Goal: Task Accomplishment & Management: Manage account settings

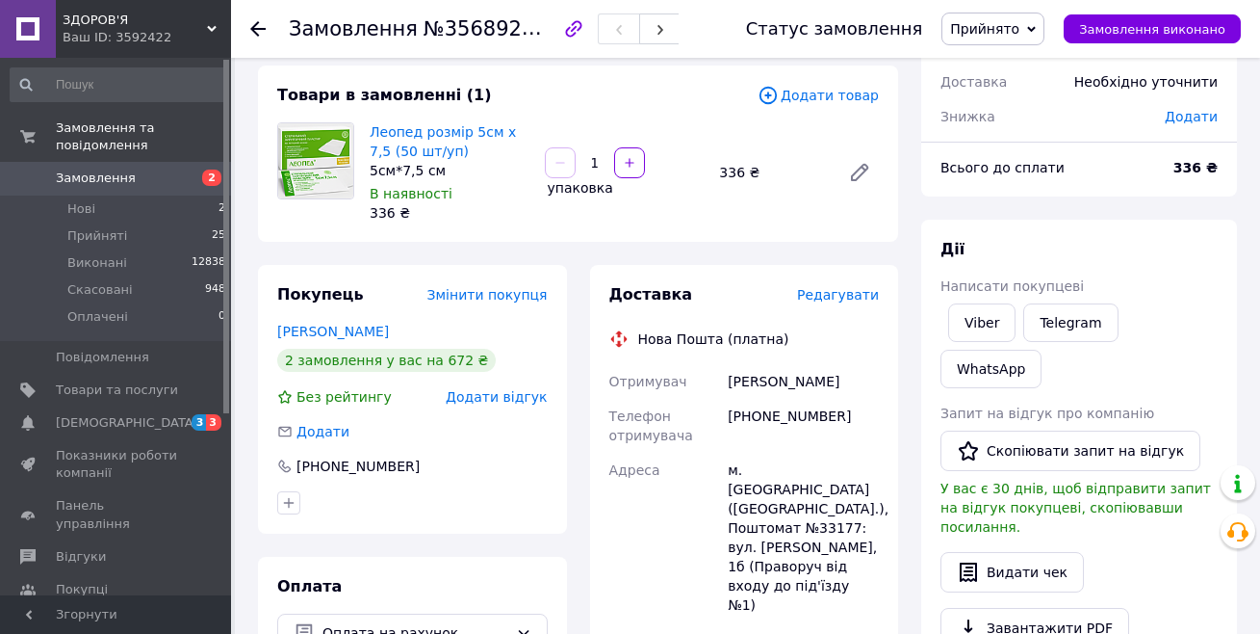
scroll to position [193, 0]
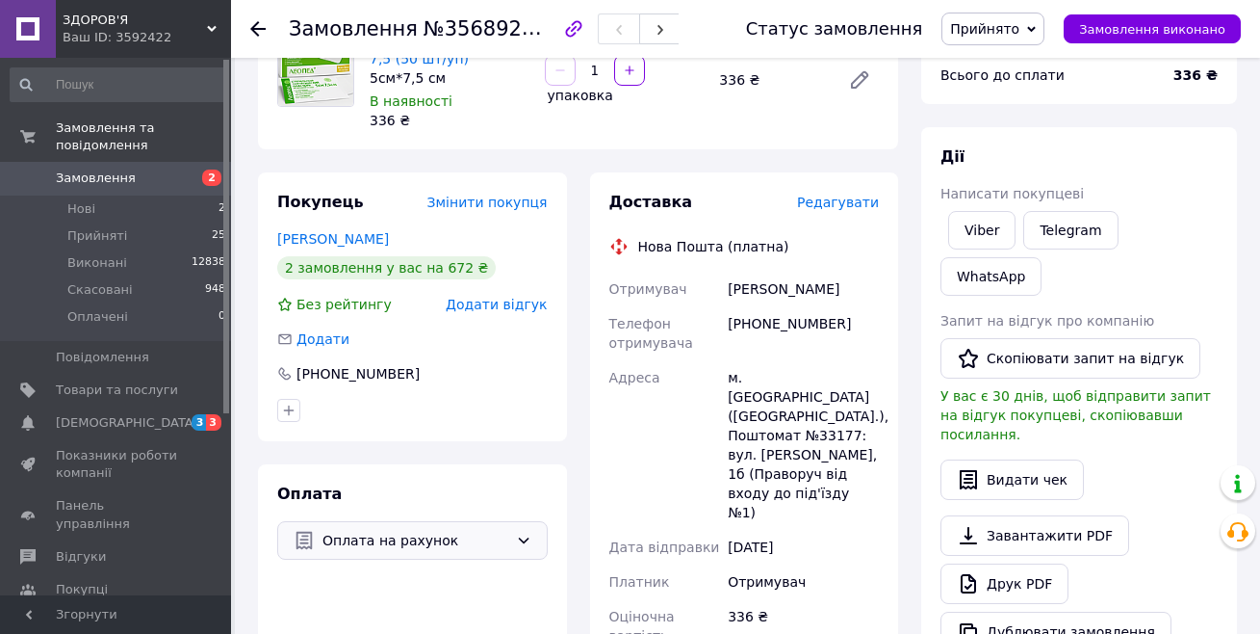
click at [524, 532] on icon at bounding box center [523, 539] width 15 height 15
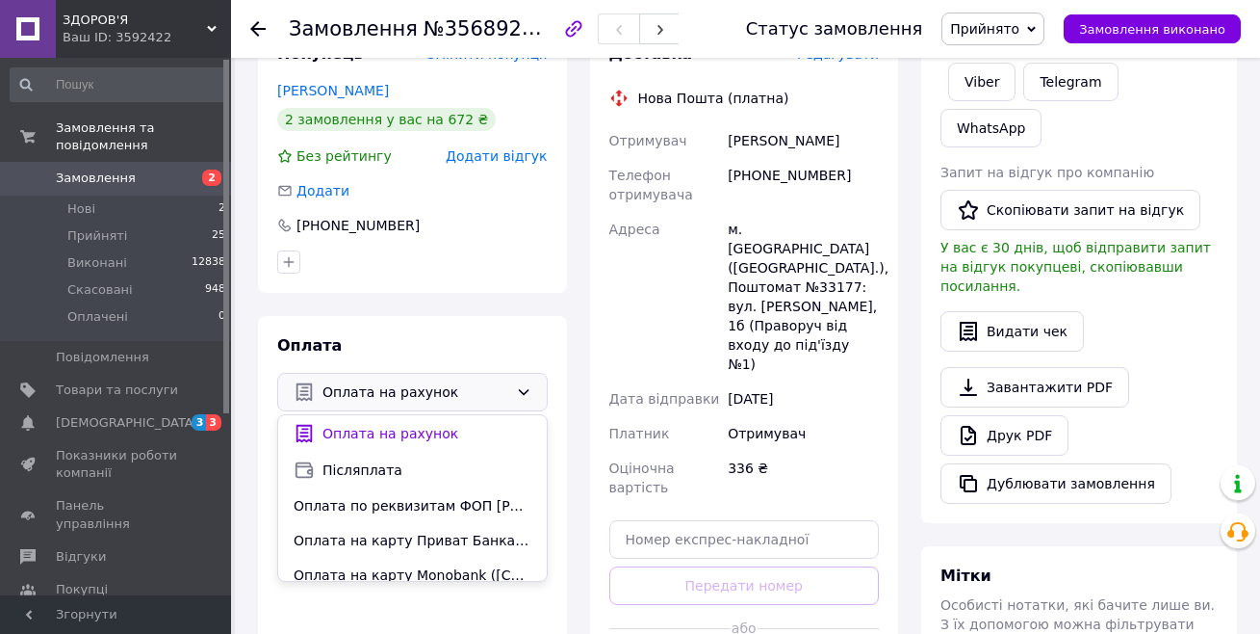
scroll to position [385, 0]
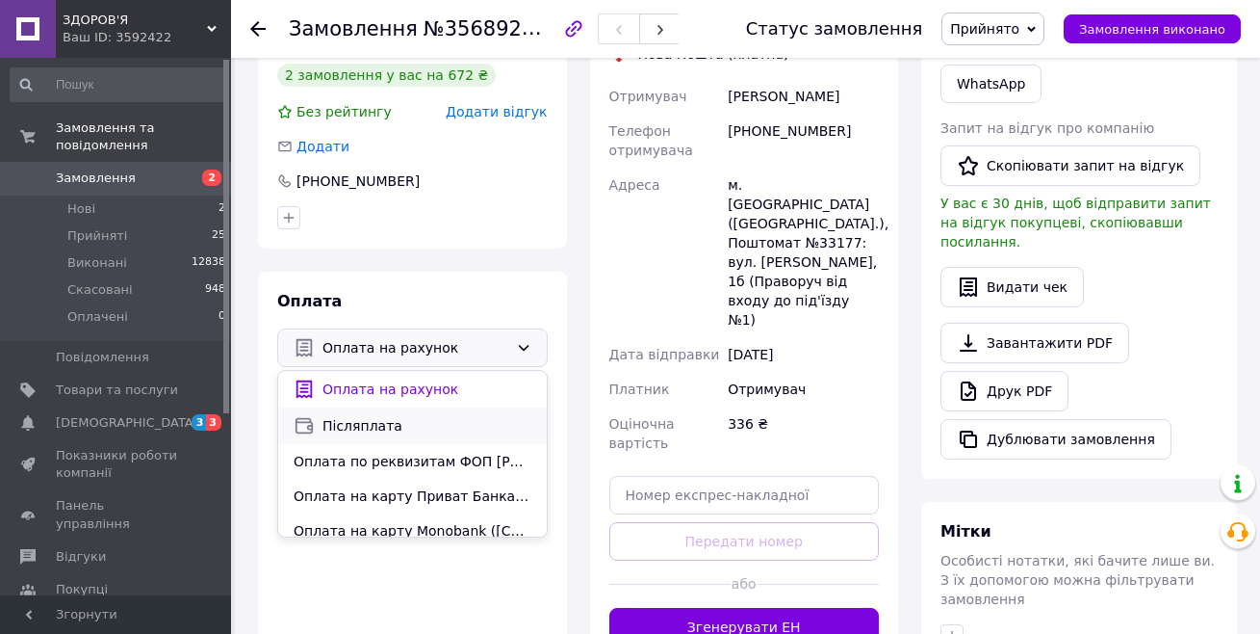
click at [339, 431] on span "Післяплата" at bounding box center [427, 425] width 209 height 19
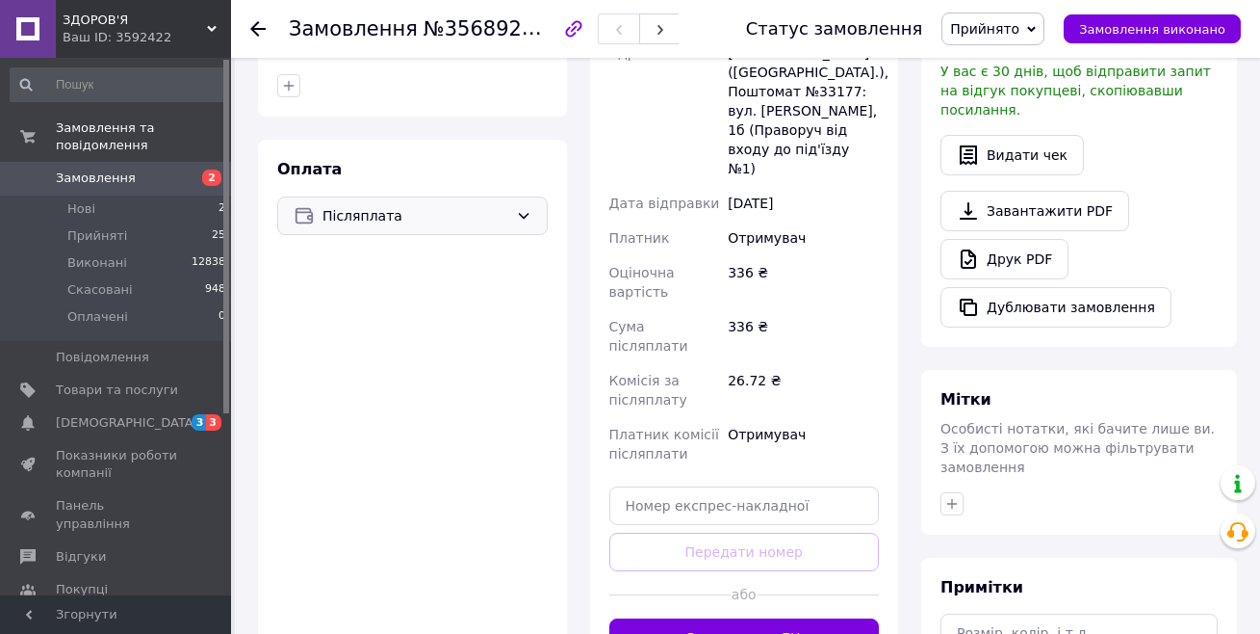
scroll to position [578, 0]
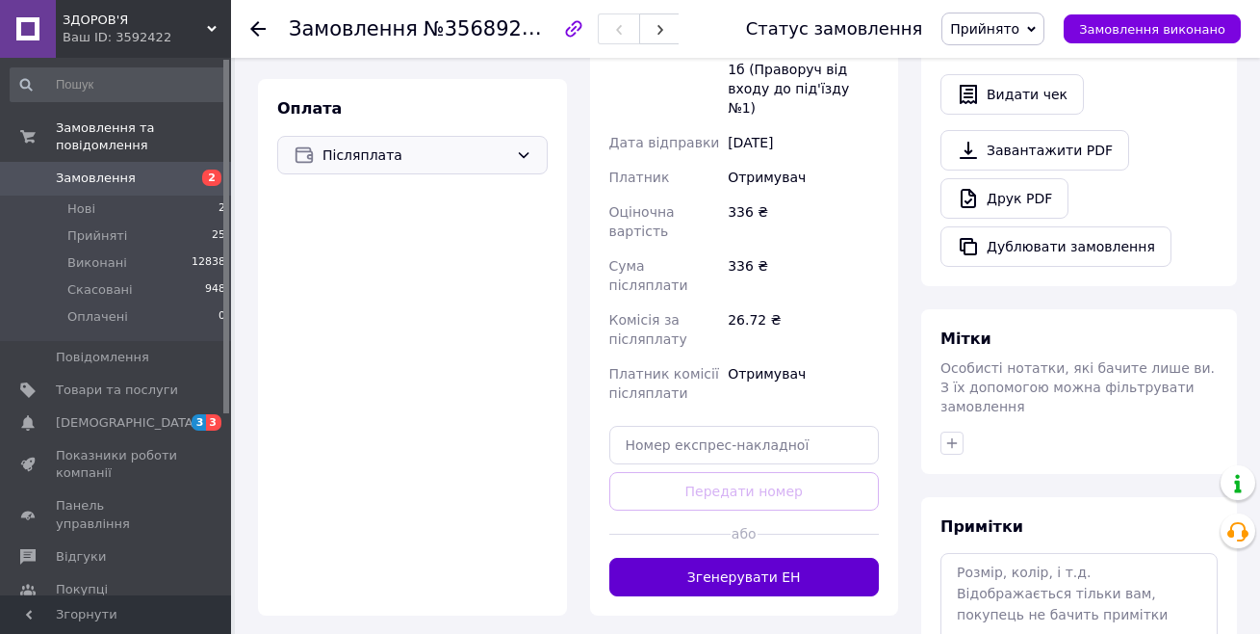
click at [759, 557] on button "Згенерувати ЕН" at bounding box center [744, 576] width 271 height 39
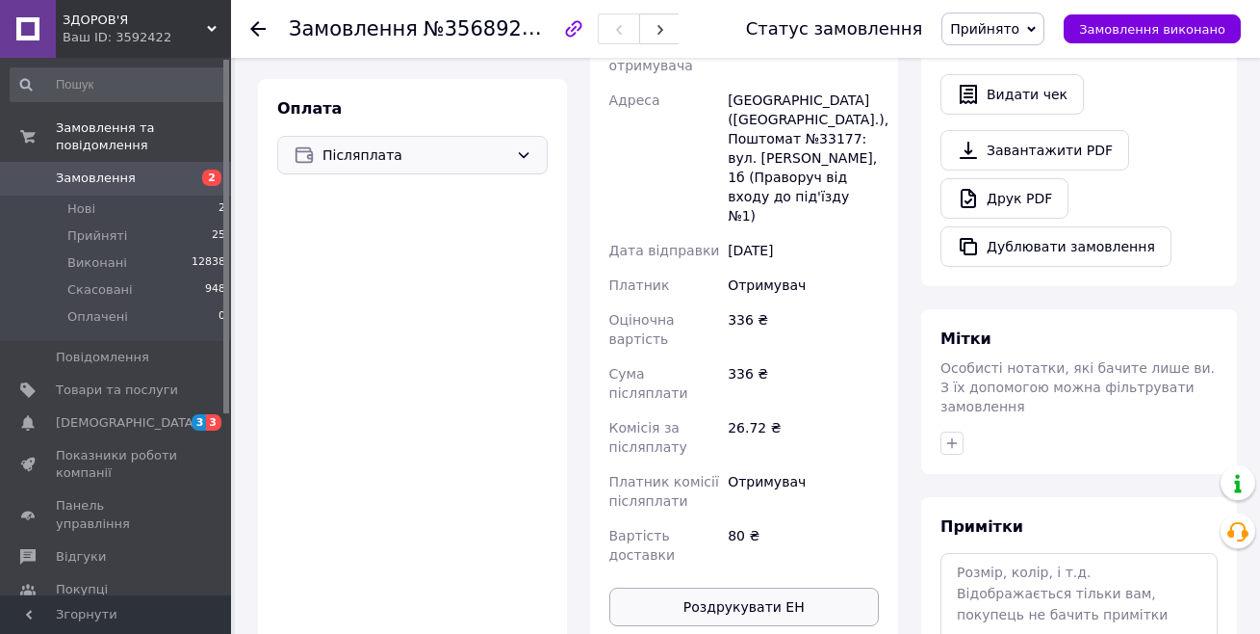
click at [766, 587] on button "Роздрукувати ЕН" at bounding box center [744, 606] width 271 height 39
click at [114, 169] on span "Замовлення" at bounding box center [96, 177] width 80 height 17
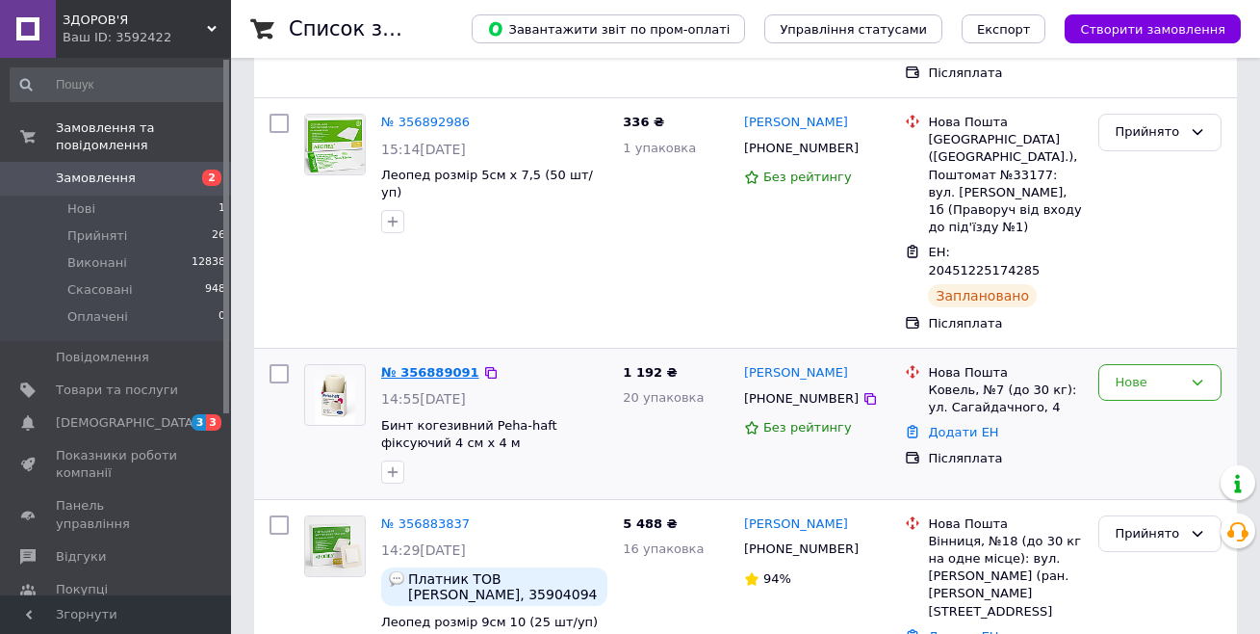
click at [454, 365] on link "№ 356889091" at bounding box center [430, 372] width 98 height 14
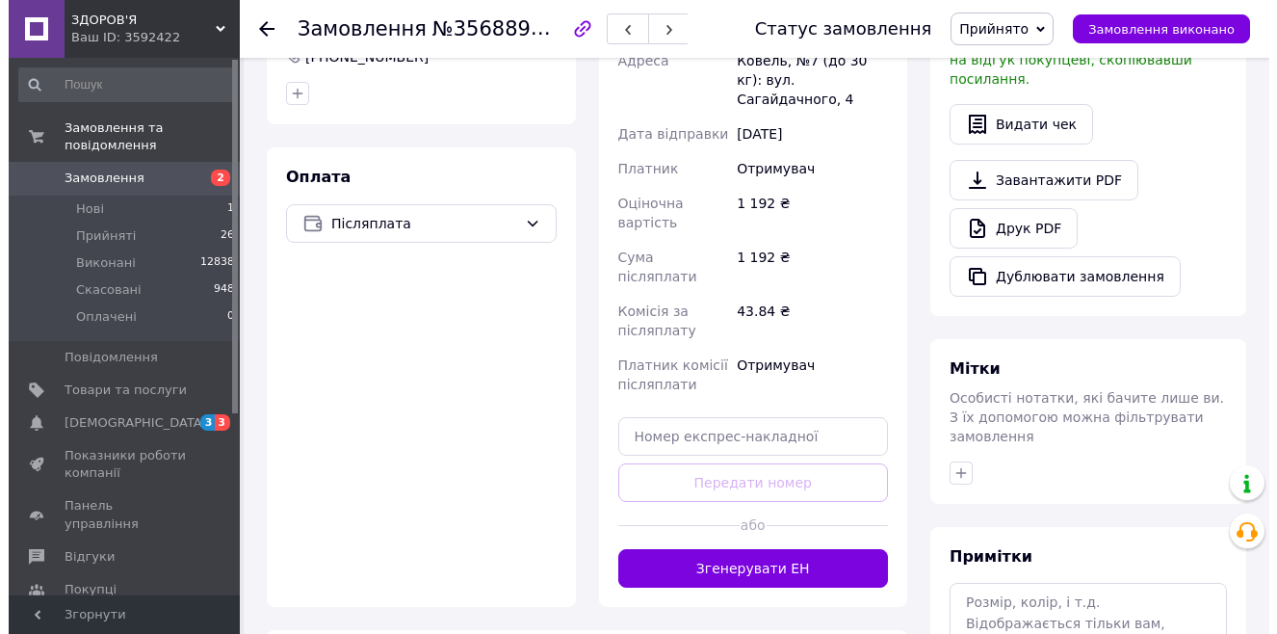
scroll to position [578, 0]
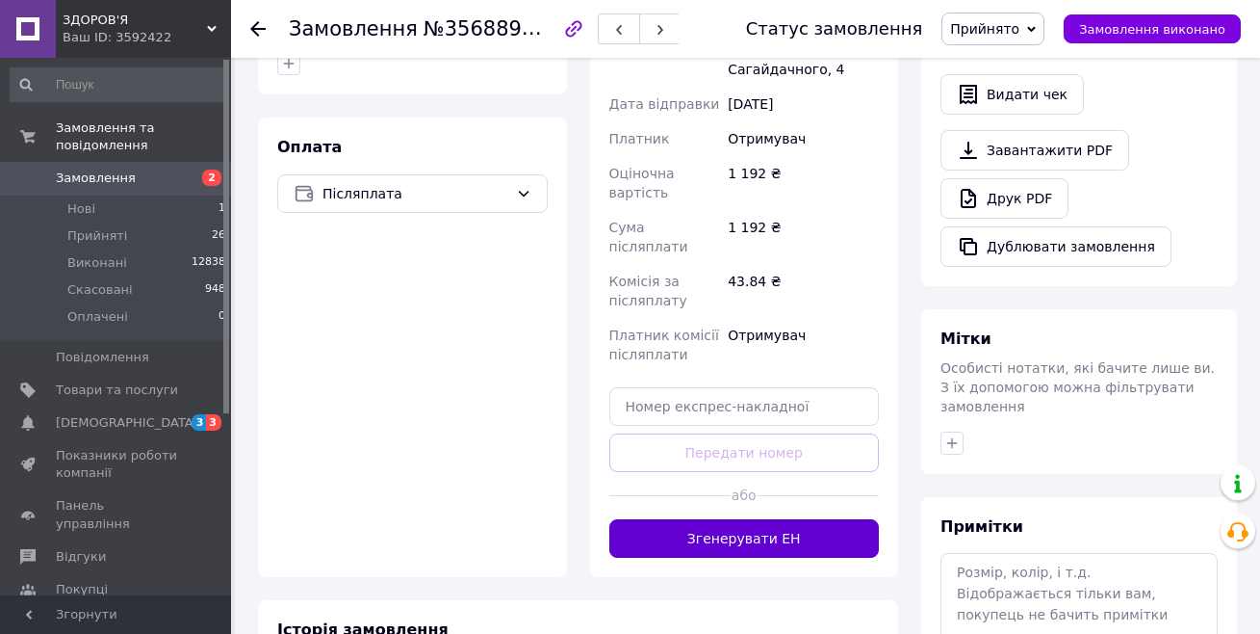
click at [686, 519] on button "Згенерувати ЕН" at bounding box center [744, 538] width 271 height 39
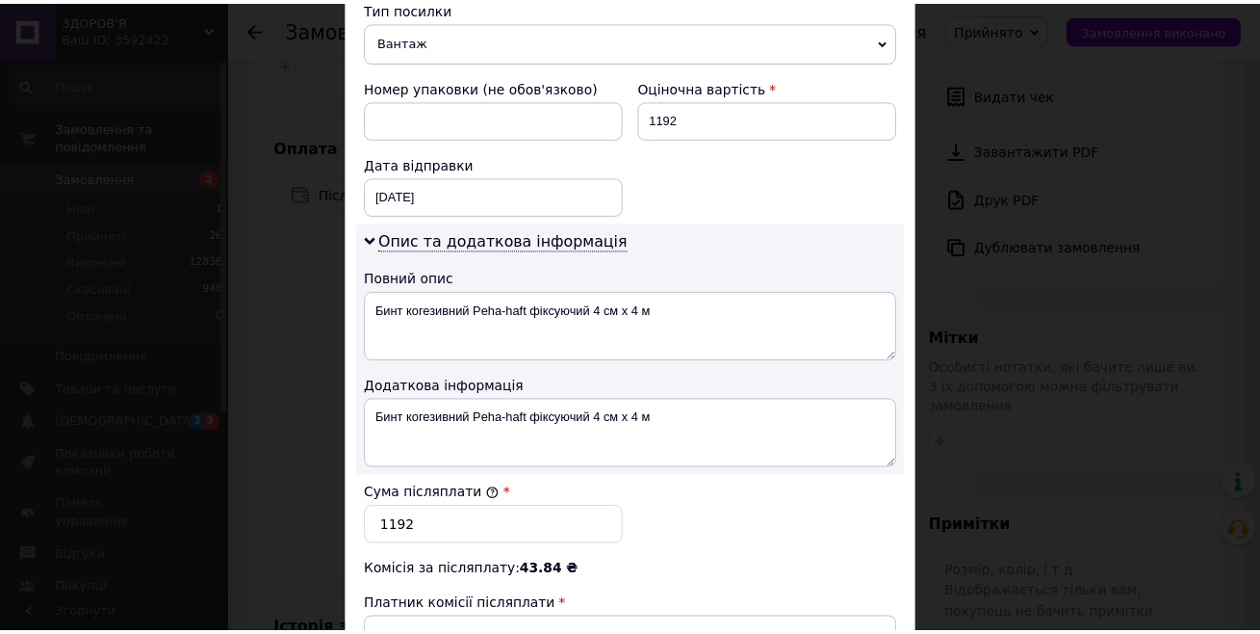
scroll to position [963, 0]
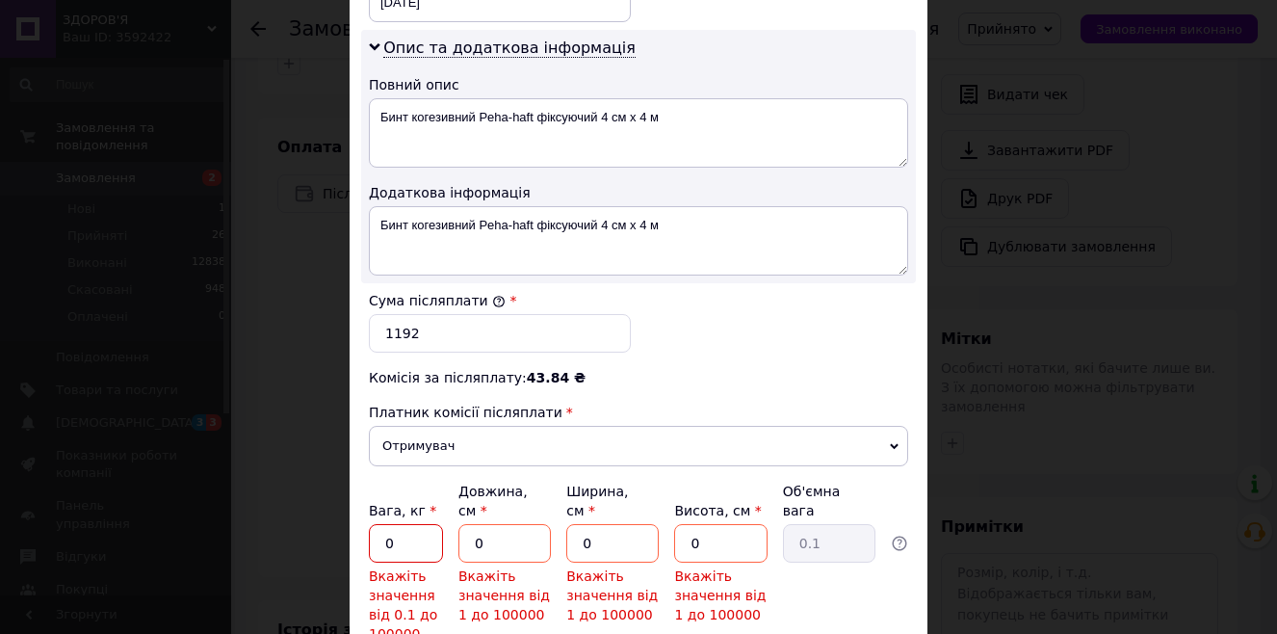
click at [403, 524] on input "0" at bounding box center [406, 543] width 74 height 39
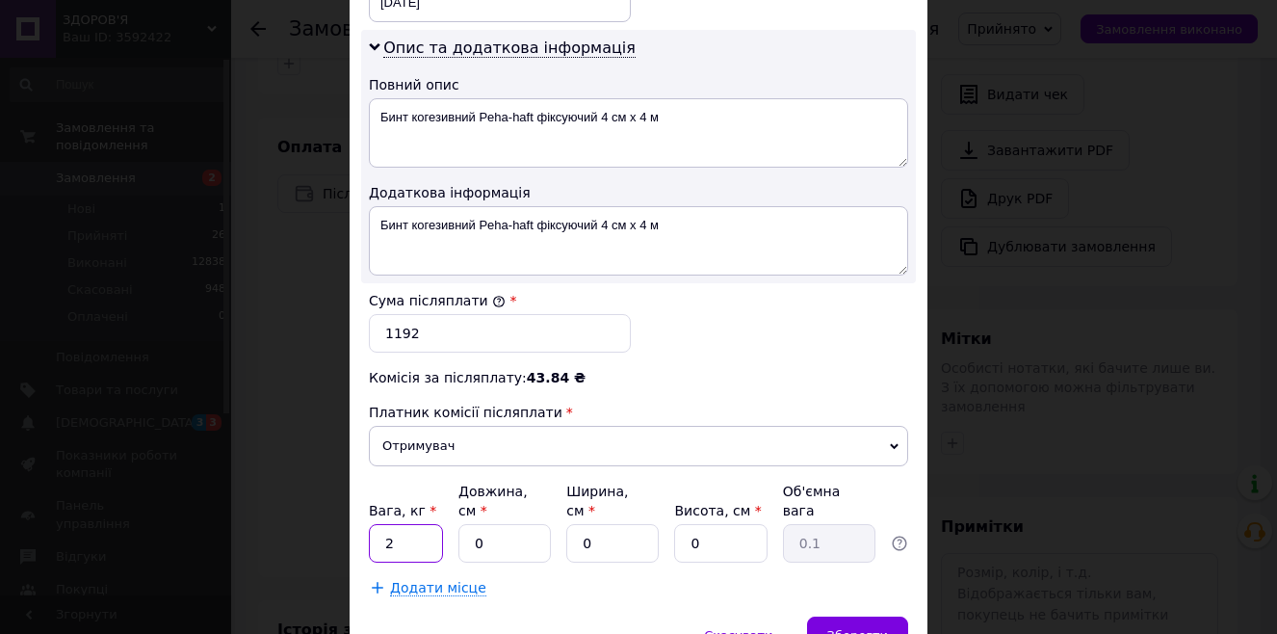
type input "2"
click at [499, 536] on input "0" at bounding box center [504, 543] width 92 height 39
type input "2"
type input "0.1"
type input "20"
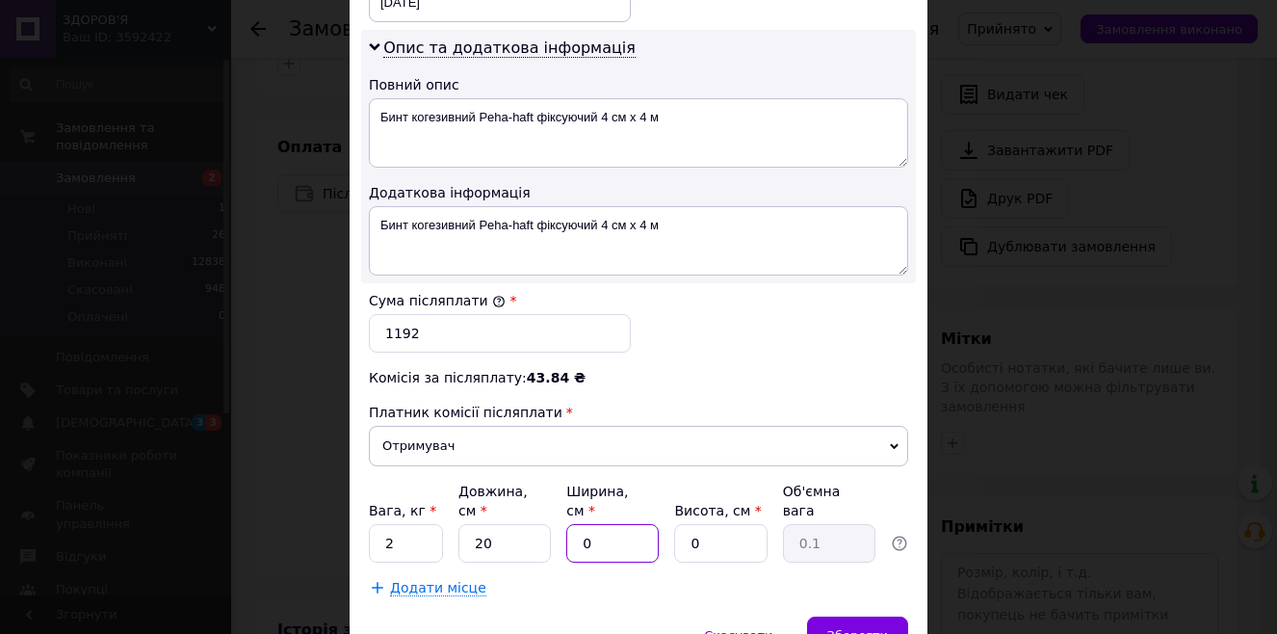
click at [640, 528] on input "0" at bounding box center [612, 543] width 92 height 39
type input "3"
type input "0.1"
type input "30"
click at [720, 524] on input "0" at bounding box center [720, 543] width 92 height 39
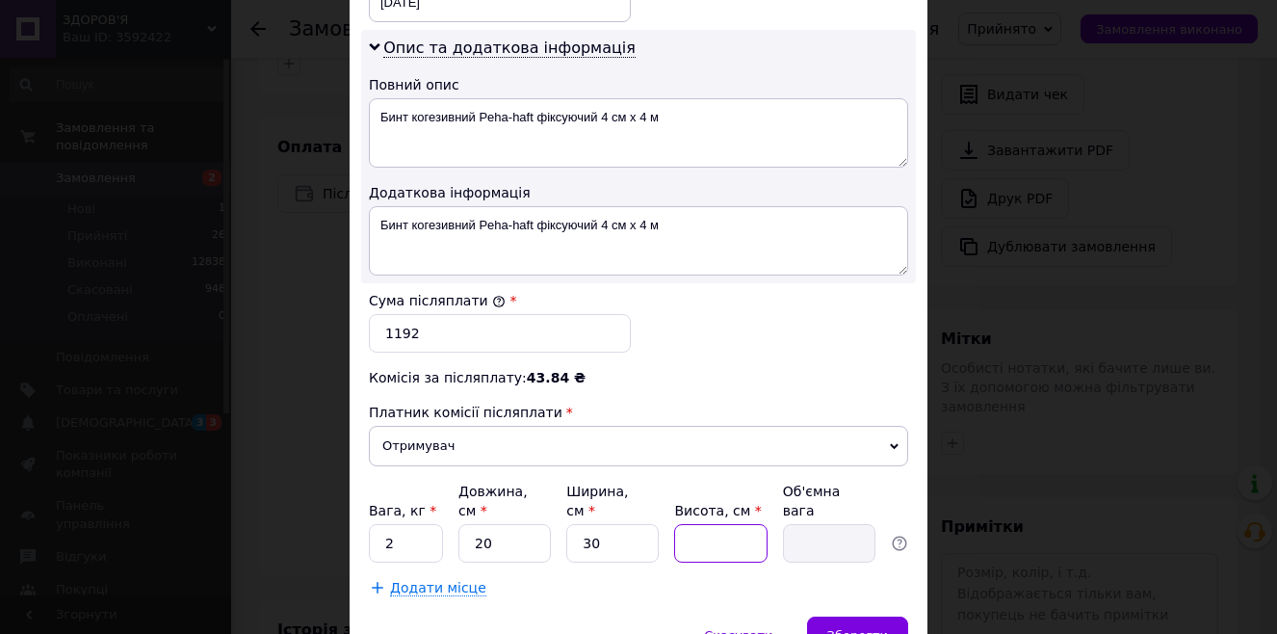
type input "1"
type input "0.15"
type input "10"
type input "1.5"
type input "10"
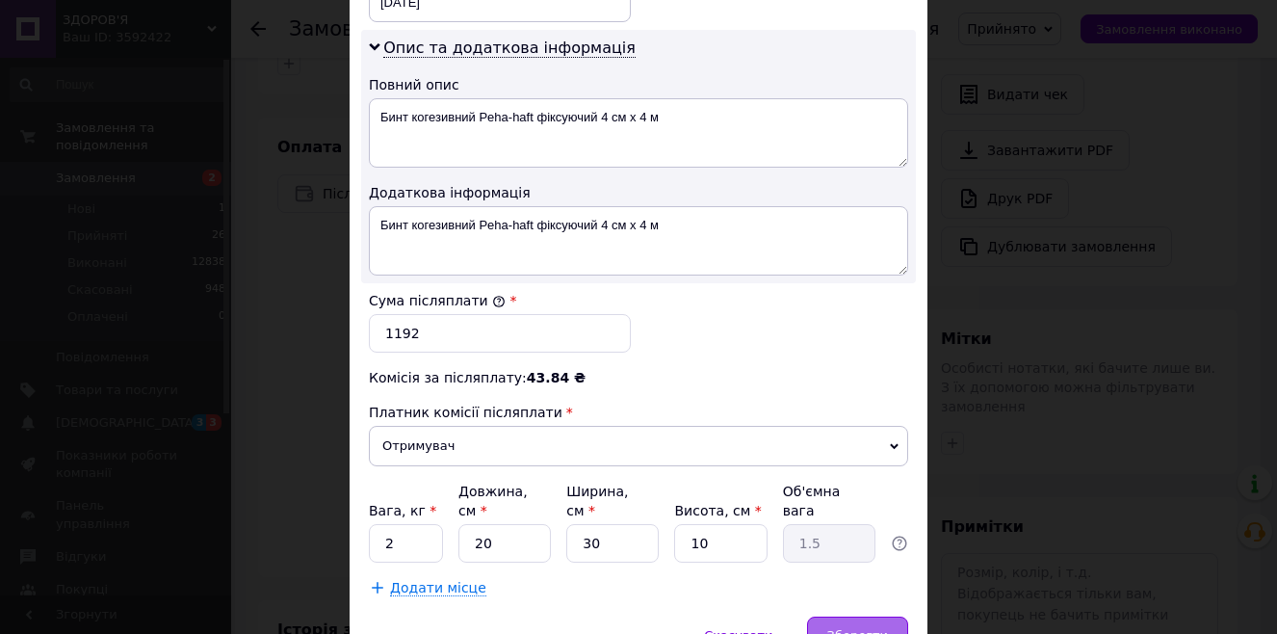
click at [828, 616] on div "Зберегти" at bounding box center [857, 635] width 101 height 39
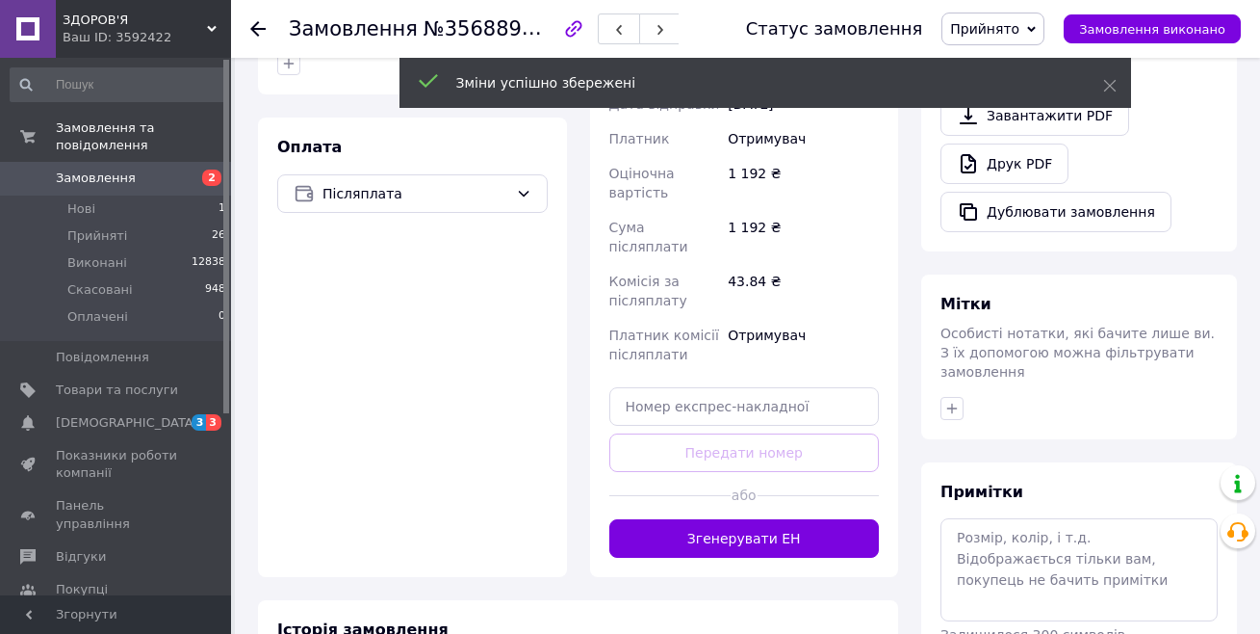
click at [763, 519] on button "Згенерувати ЕН" at bounding box center [744, 538] width 271 height 39
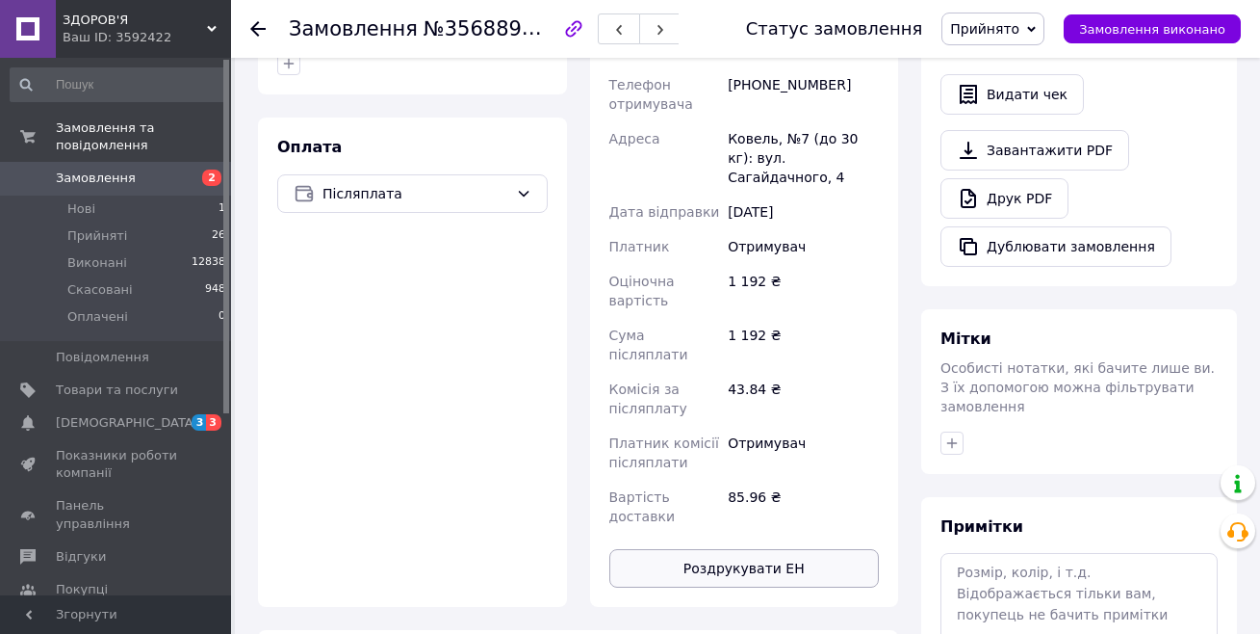
click at [736, 549] on button "Роздрукувати ЕН" at bounding box center [744, 568] width 271 height 39
click at [148, 169] on span "Замовлення" at bounding box center [117, 177] width 122 height 17
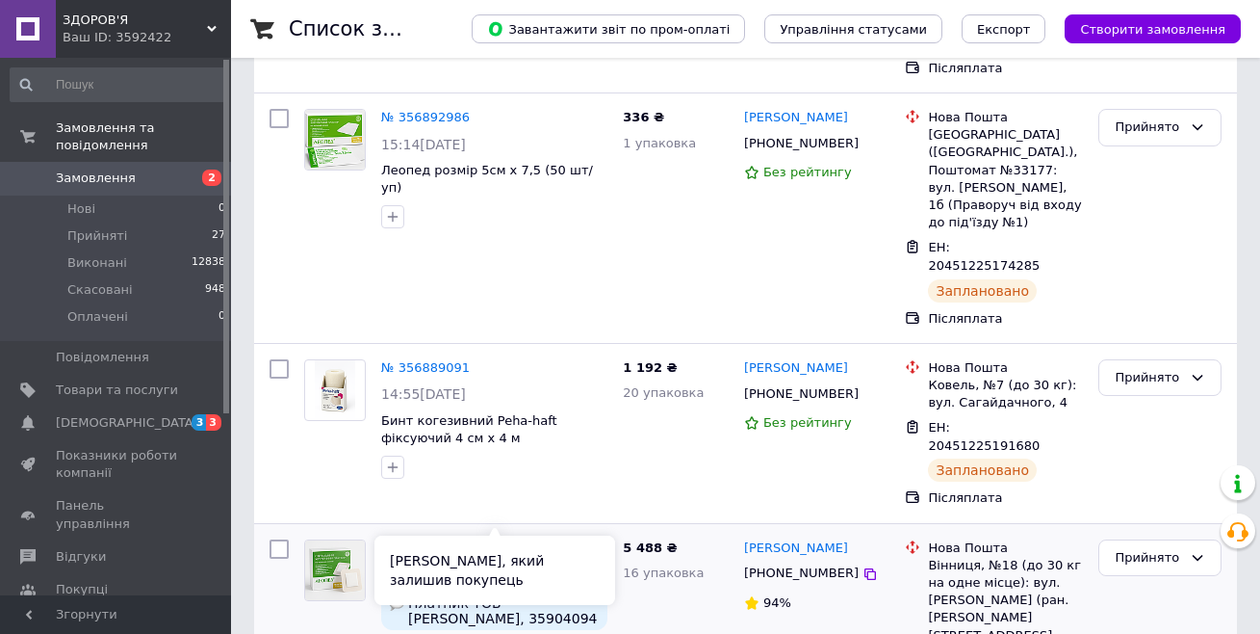
scroll to position [385, 0]
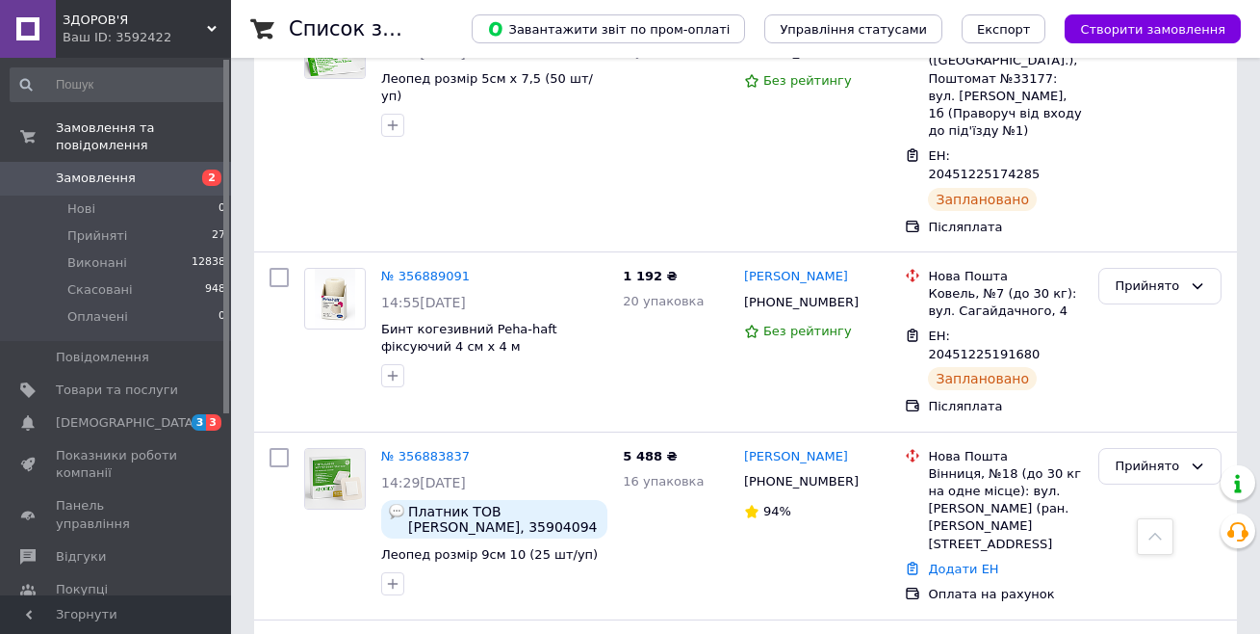
click at [131, 169] on span "Замовлення" at bounding box center [117, 177] width 122 height 17
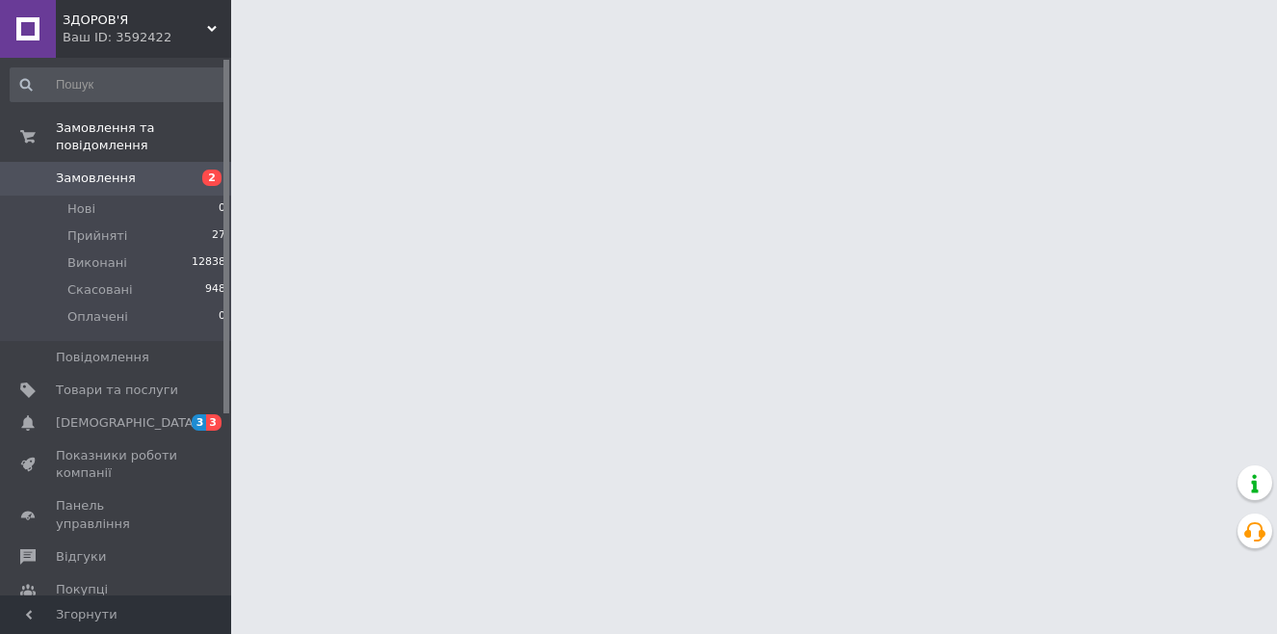
click at [131, 169] on span "Замовлення" at bounding box center [117, 177] width 122 height 17
click at [115, 414] on span "[DEMOGRAPHIC_DATA]" at bounding box center [127, 422] width 142 height 17
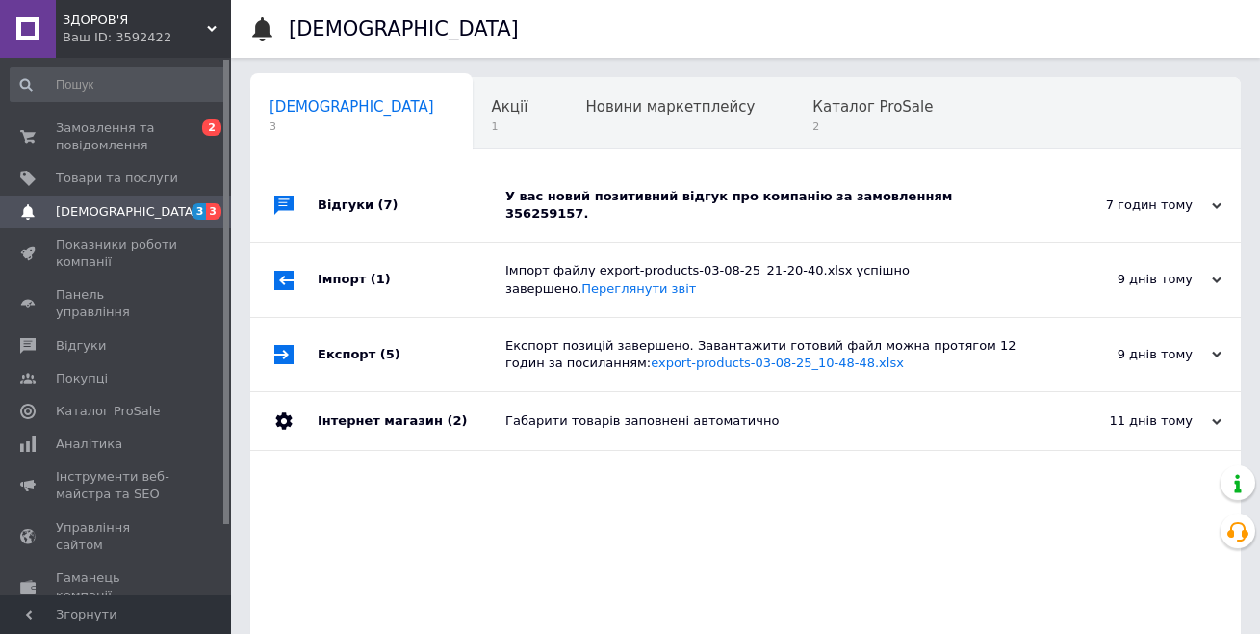
click at [710, 198] on div "У вас новий позитивний відгук про компанію за замовленням 356259157." at bounding box center [767, 205] width 524 height 35
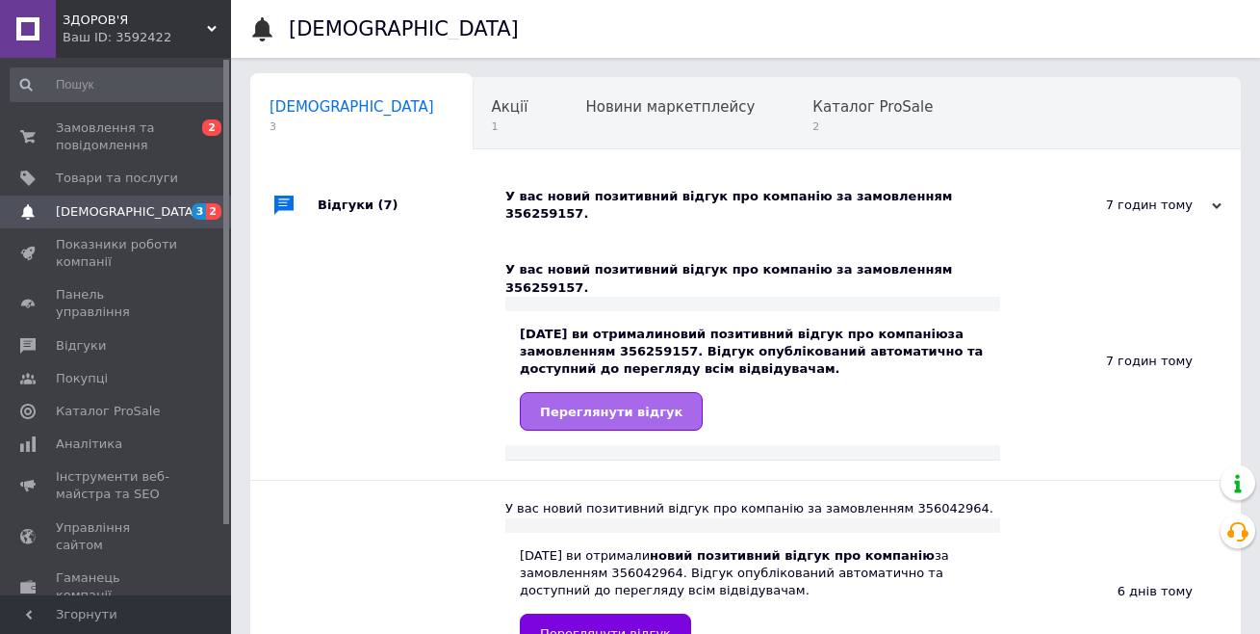
click at [621, 404] on span "Переглянути відгук" at bounding box center [611, 411] width 142 height 14
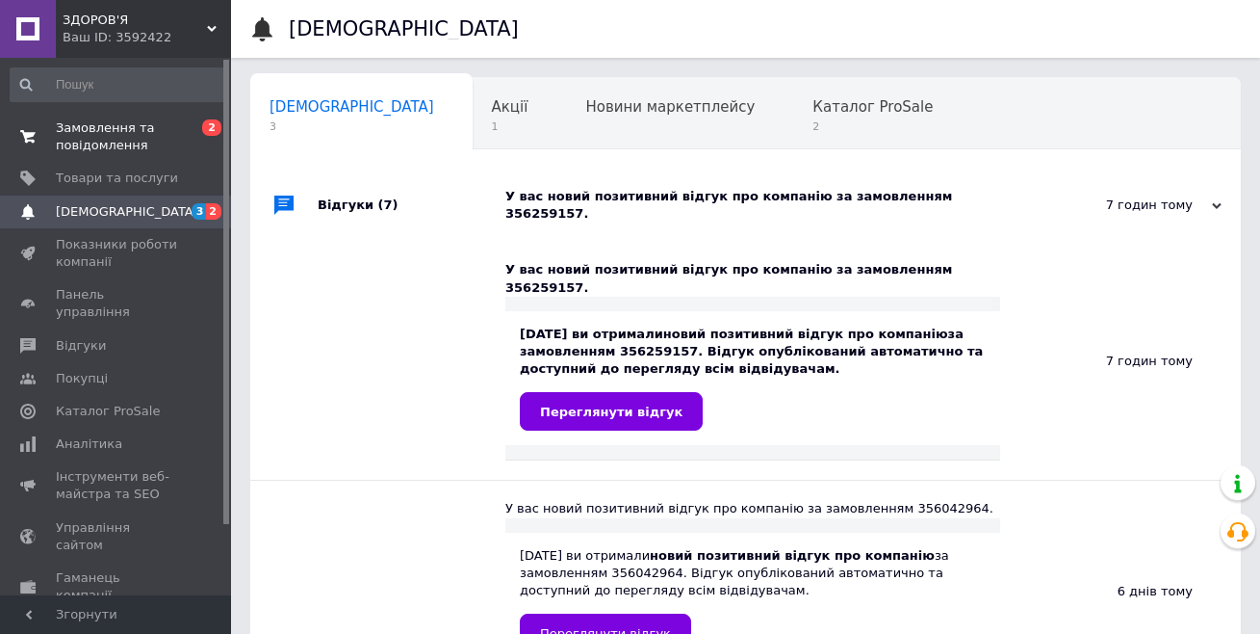
click at [102, 133] on span "Замовлення та повідомлення" at bounding box center [117, 136] width 122 height 35
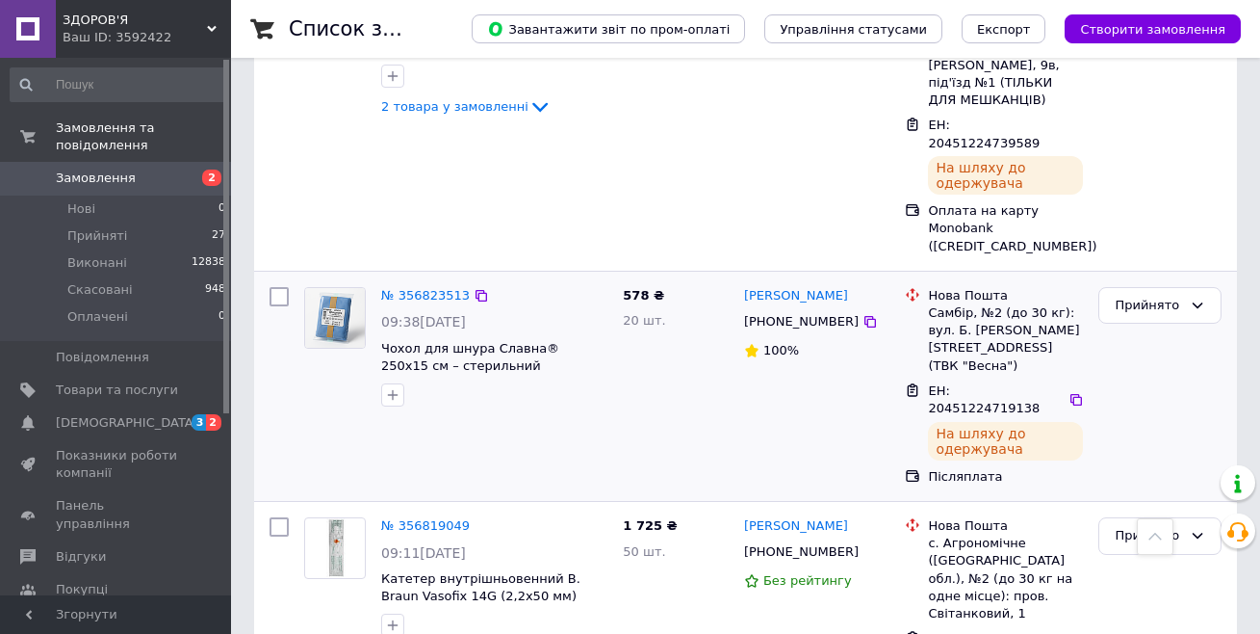
scroll to position [1733, 0]
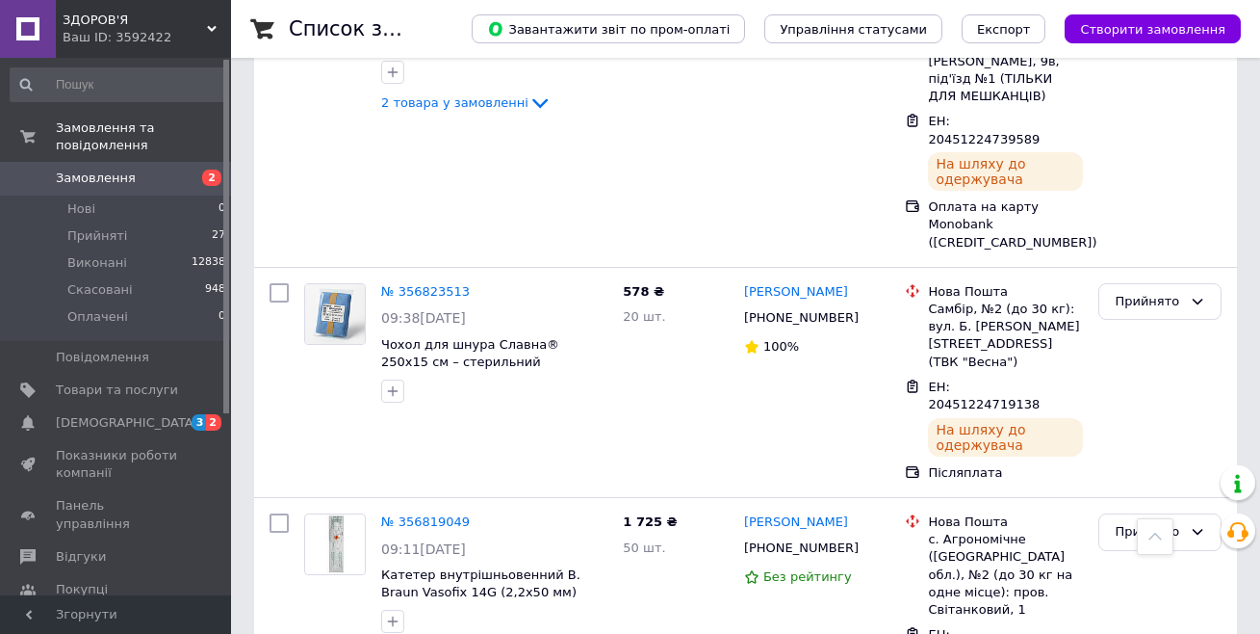
click at [110, 169] on span "Замовлення" at bounding box center [96, 177] width 80 height 17
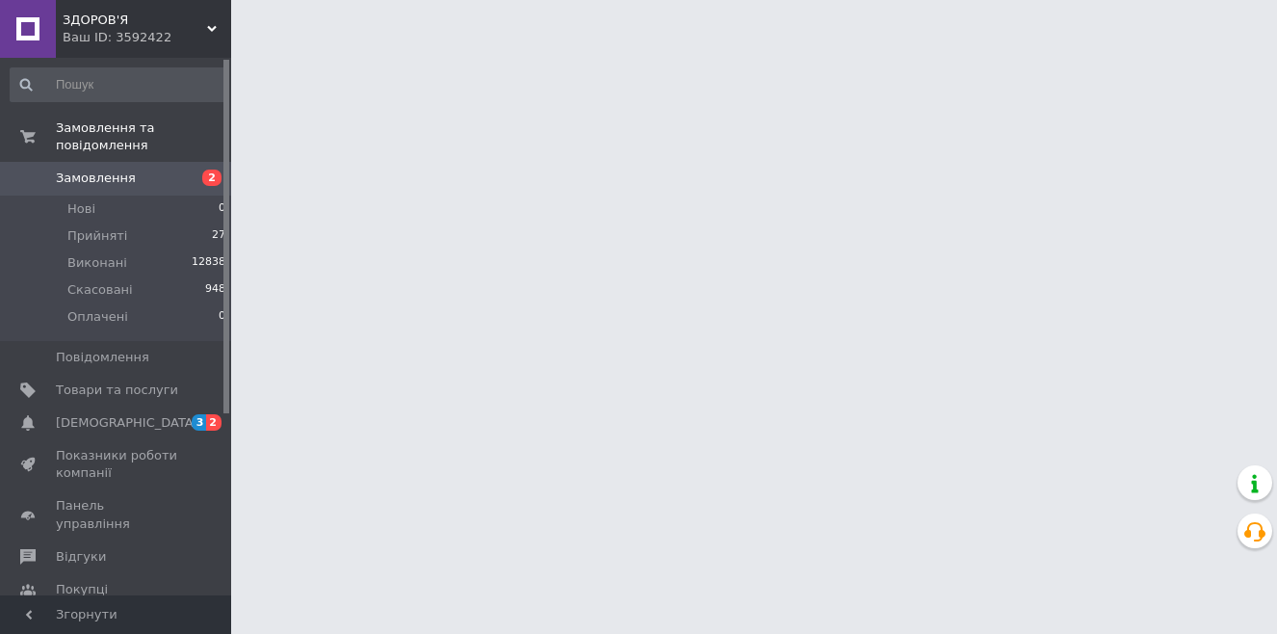
click at [152, 169] on span "Замовлення" at bounding box center [117, 177] width 122 height 17
click at [153, 169] on span "Замовлення" at bounding box center [117, 177] width 122 height 17
click at [121, 169] on span "Замовлення" at bounding box center [96, 177] width 80 height 17
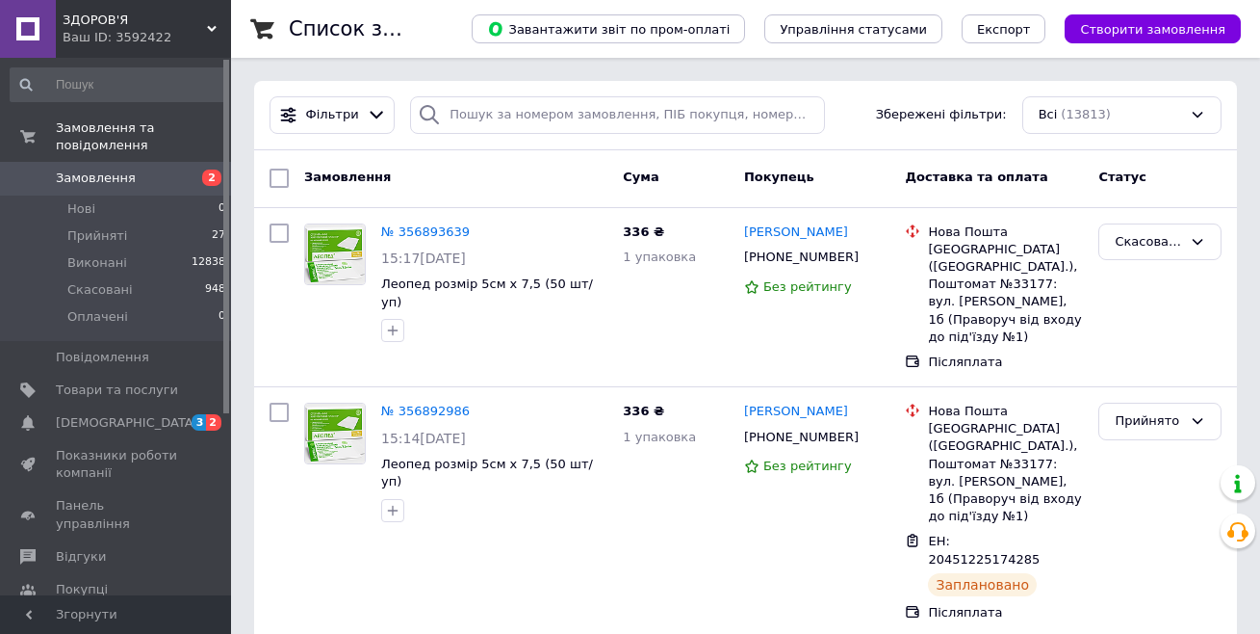
click at [116, 169] on span "Замовлення" at bounding box center [96, 177] width 80 height 17
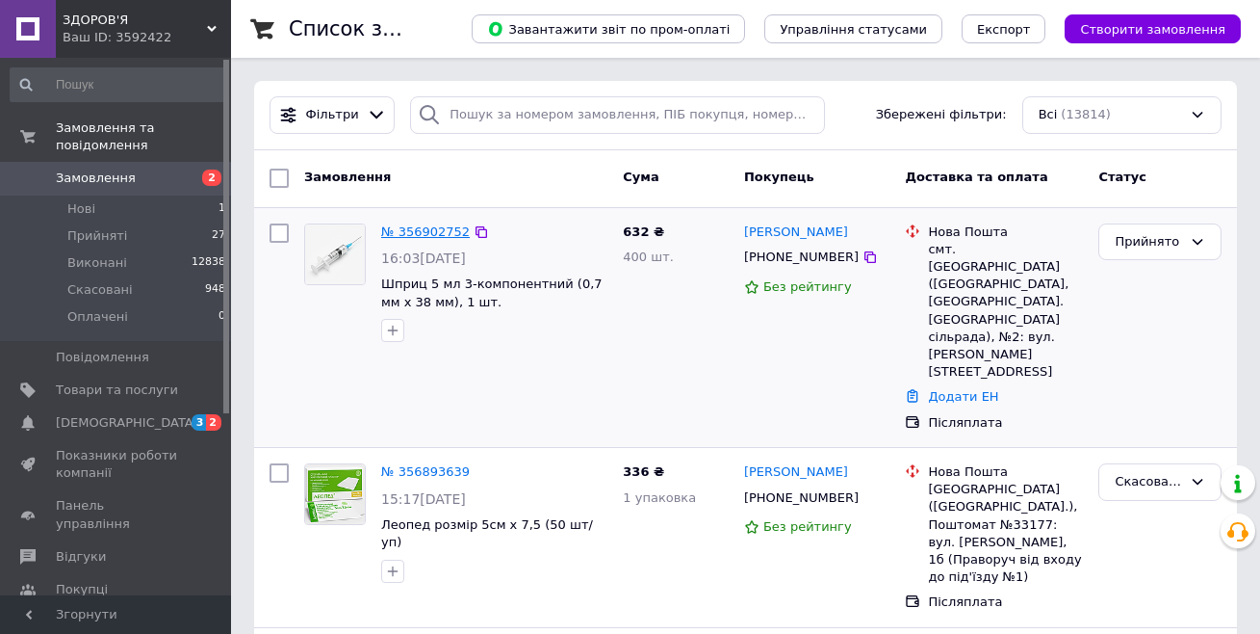
click at [423, 237] on link "№ 356902752" at bounding box center [425, 231] width 89 height 14
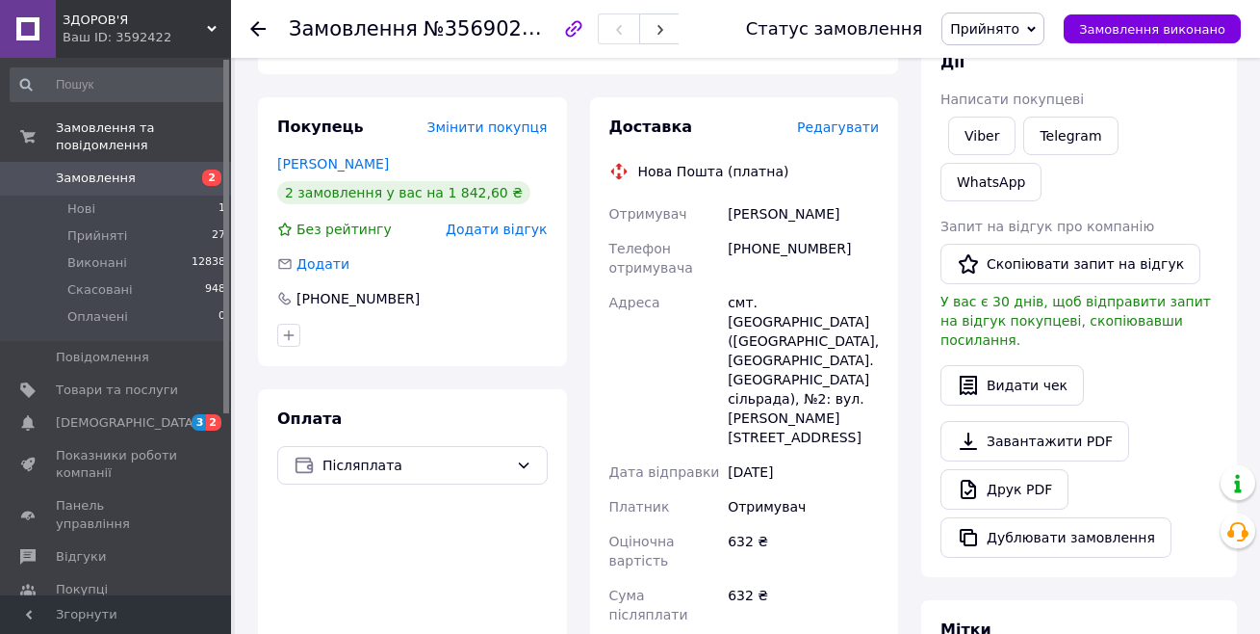
scroll to position [481, 0]
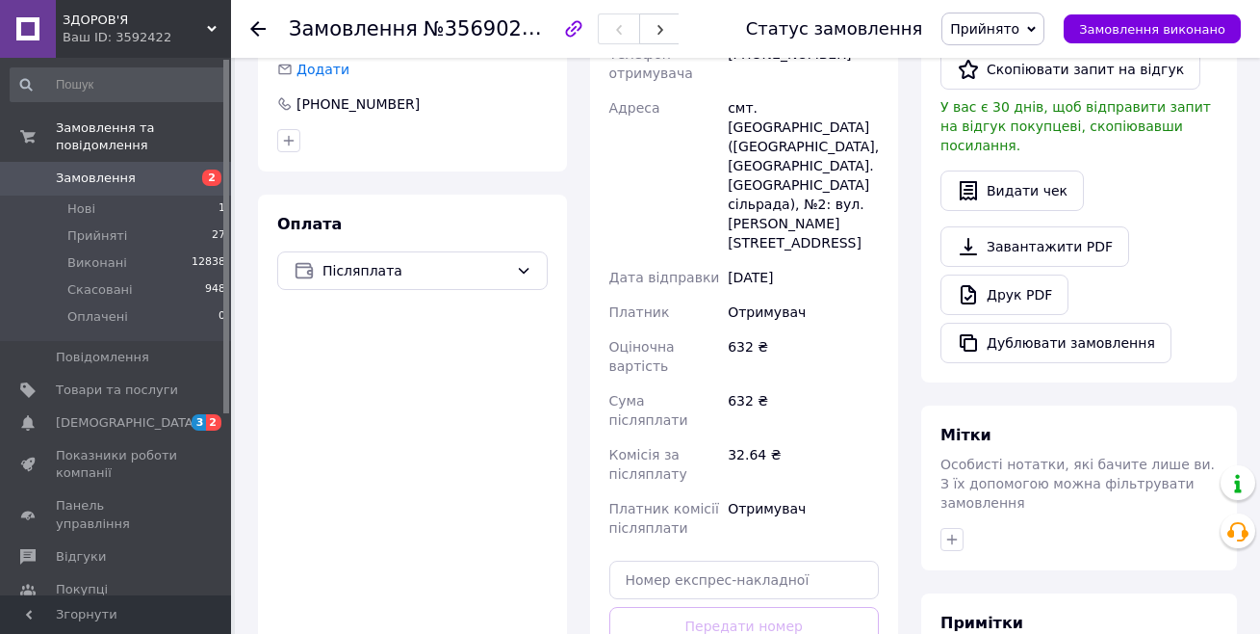
click at [994, 31] on span "Прийнято" at bounding box center [984, 28] width 69 height 15
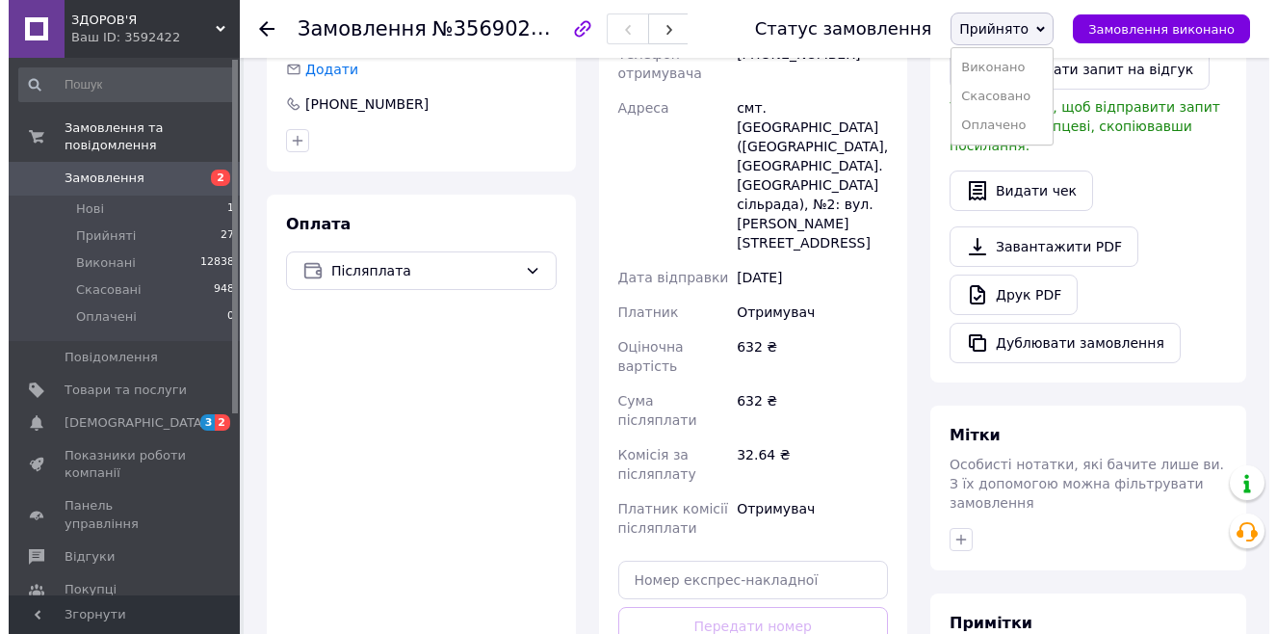
scroll to position [674, 0]
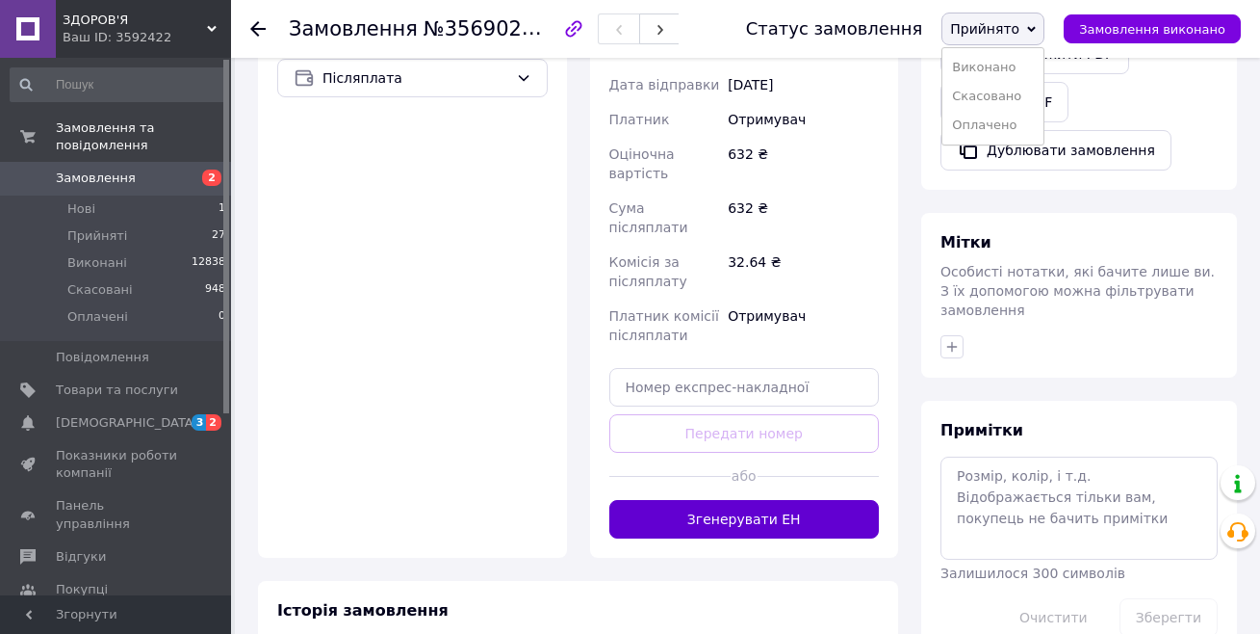
click at [708, 500] on button "Згенерувати ЕН" at bounding box center [744, 519] width 271 height 39
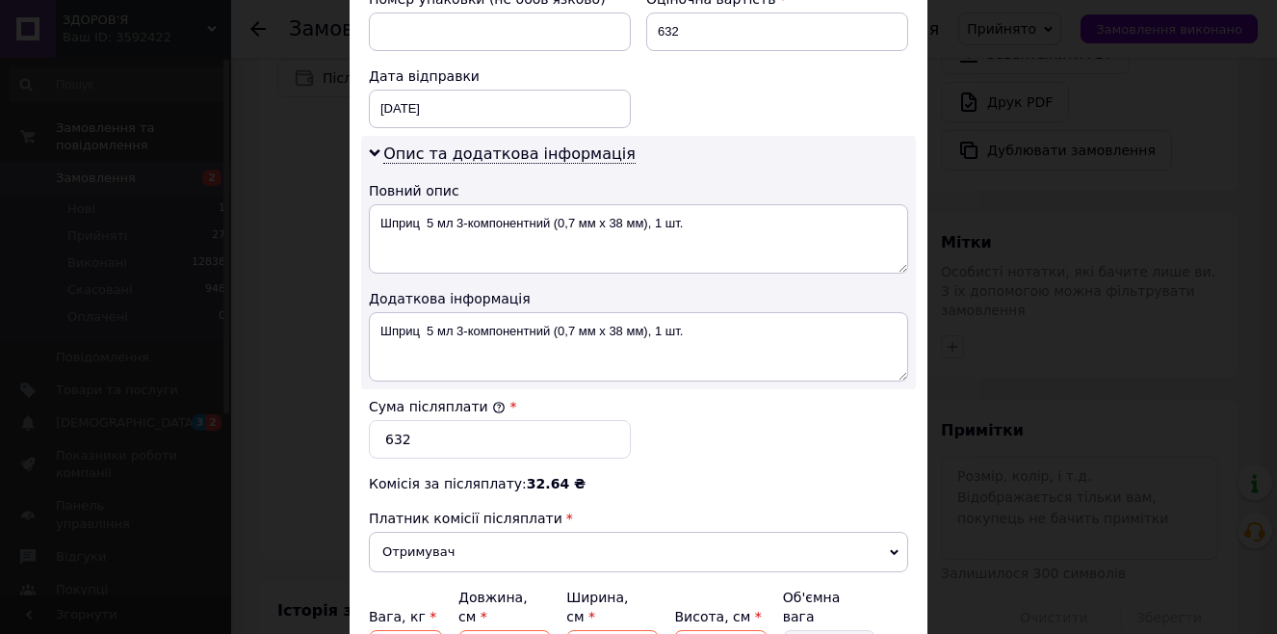
scroll to position [963, 0]
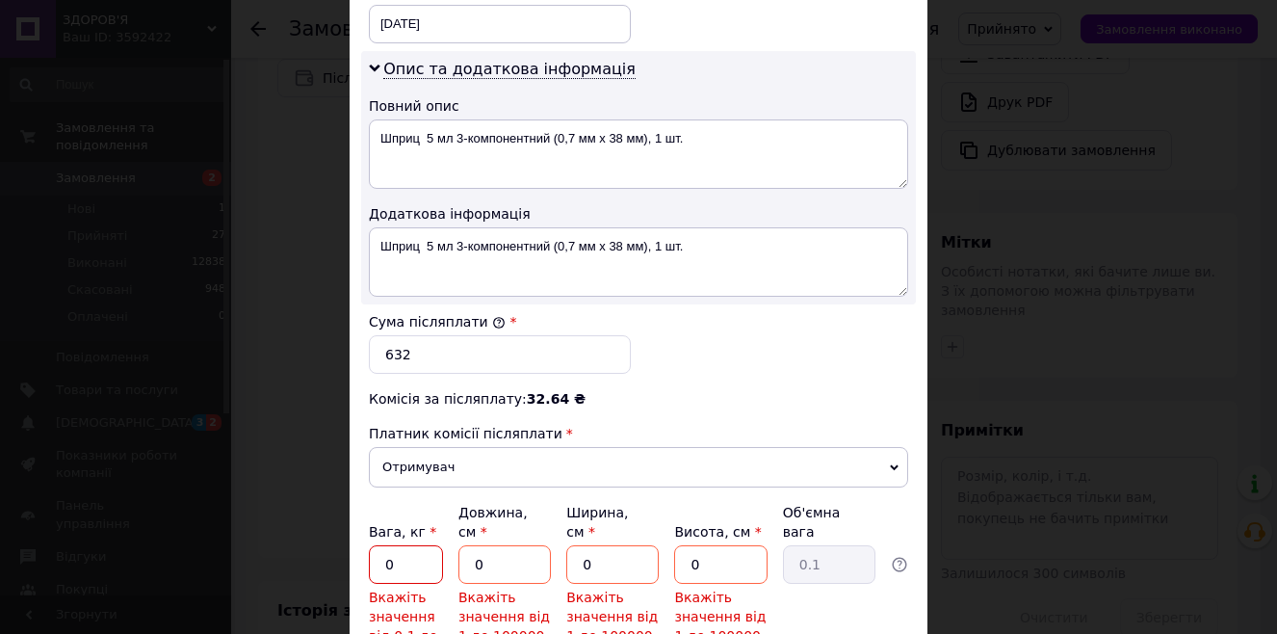
click at [406, 545] on input "0" at bounding box center [406, 564] width 74 height 39
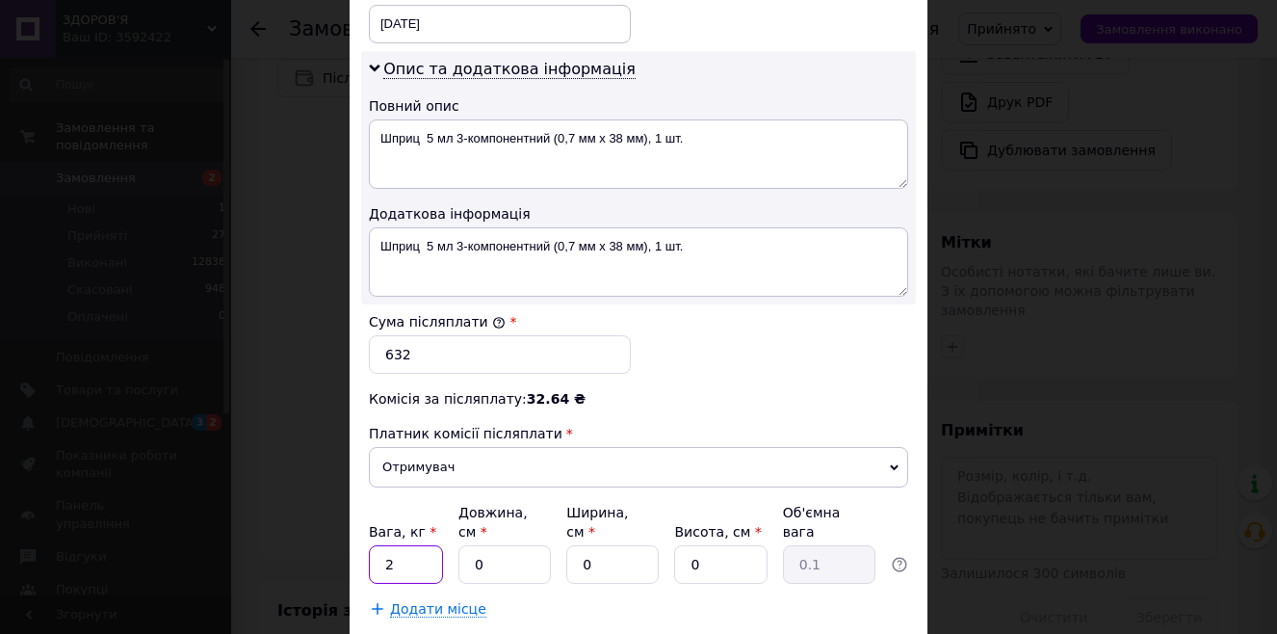
type input "2"
click at [505, 545] on input "0" at bounding box center [504, 564] width 92 height 39
type input "3"
type input "0.1"
type input "30"
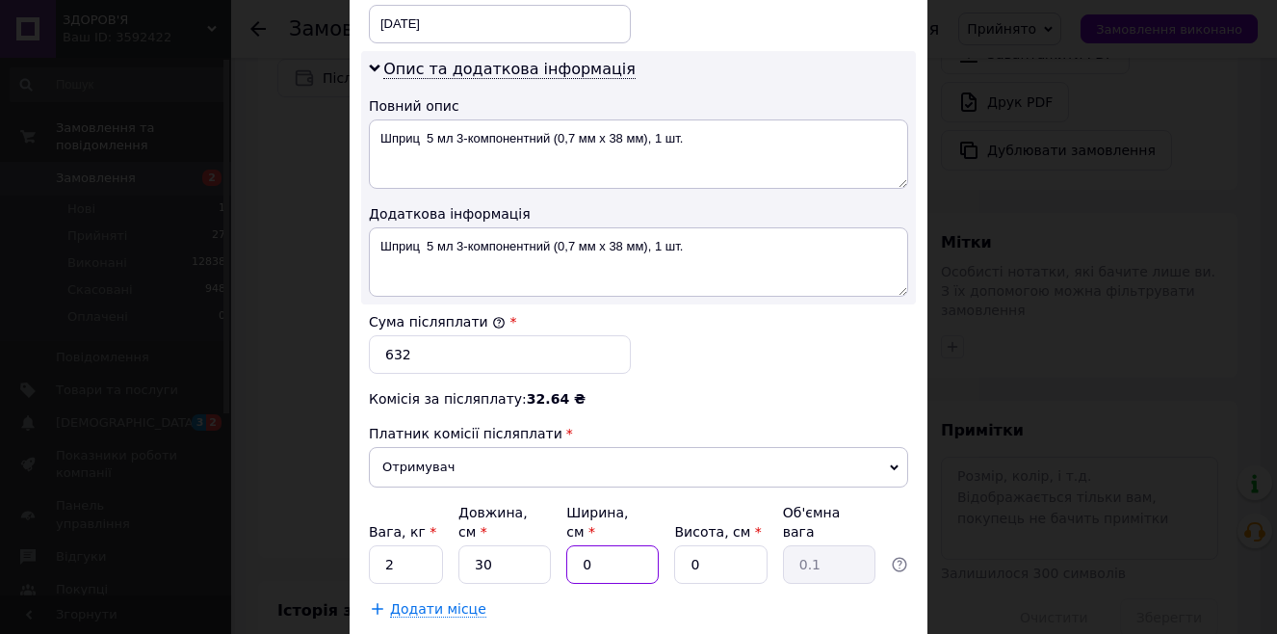
click at [591, 548] on input "0" at bounding box center [612, 564] width 92 height 39
type input "2"
type input "0.1"
type input "20"
click at [722, 556] on input "0" at bounding box center [720, 564] width 92 height 39
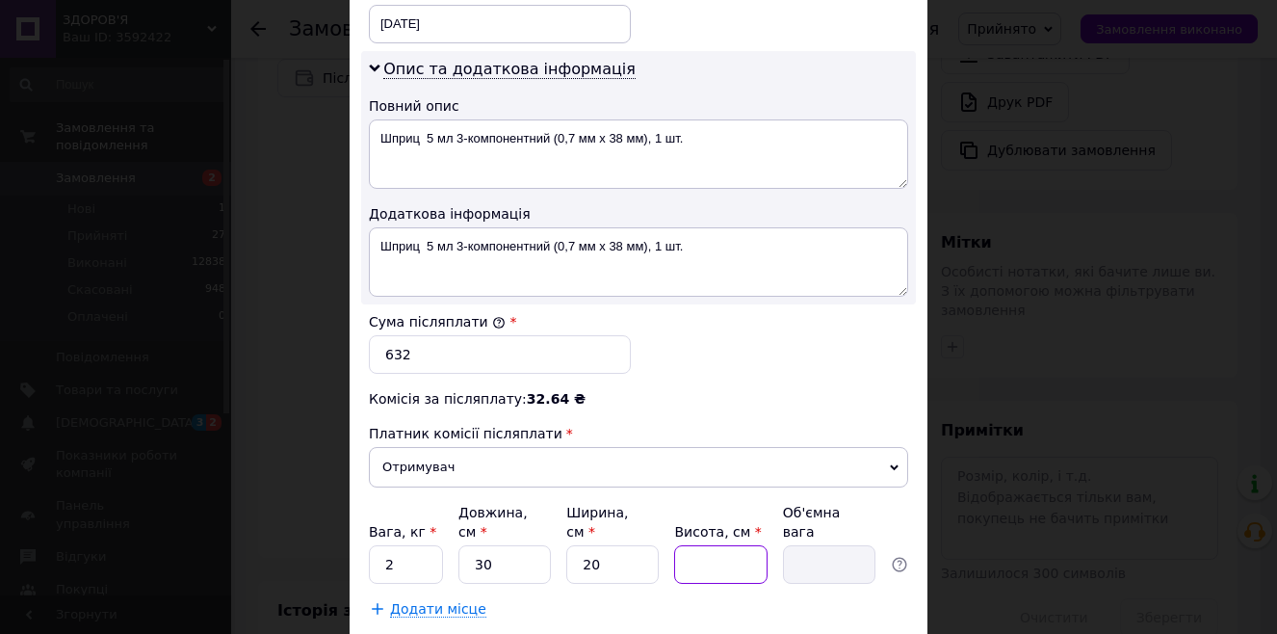
type input "3"
type input "0.45"
type input "33"
type input "4.95"
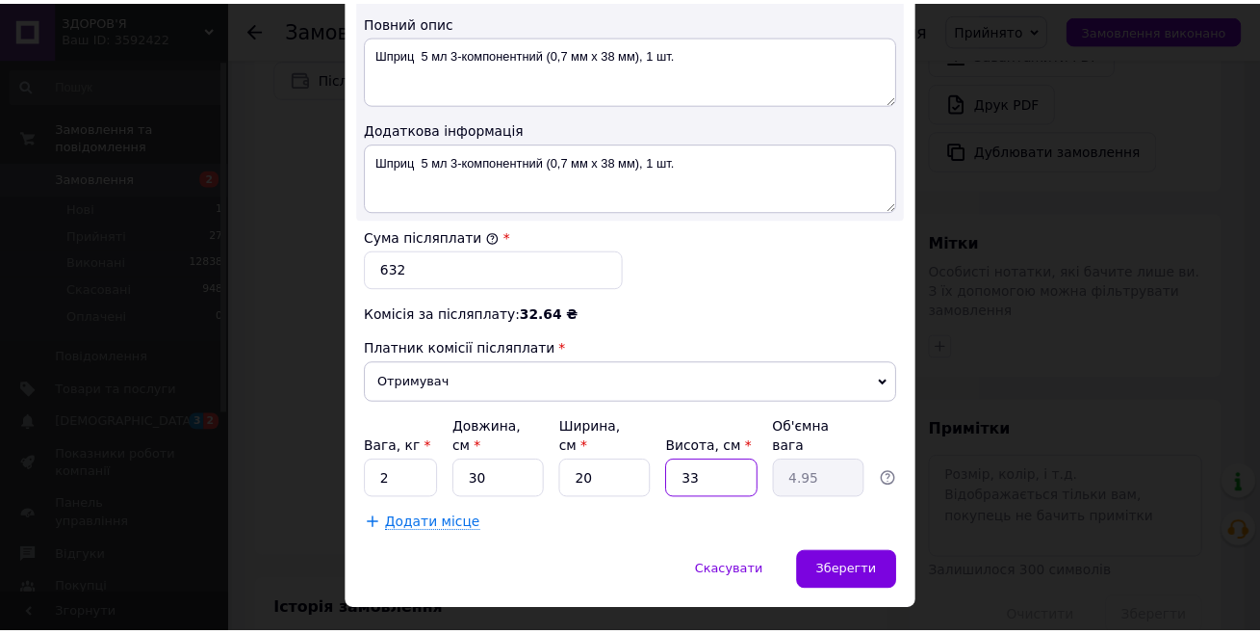
scroll to position [1073, 0]
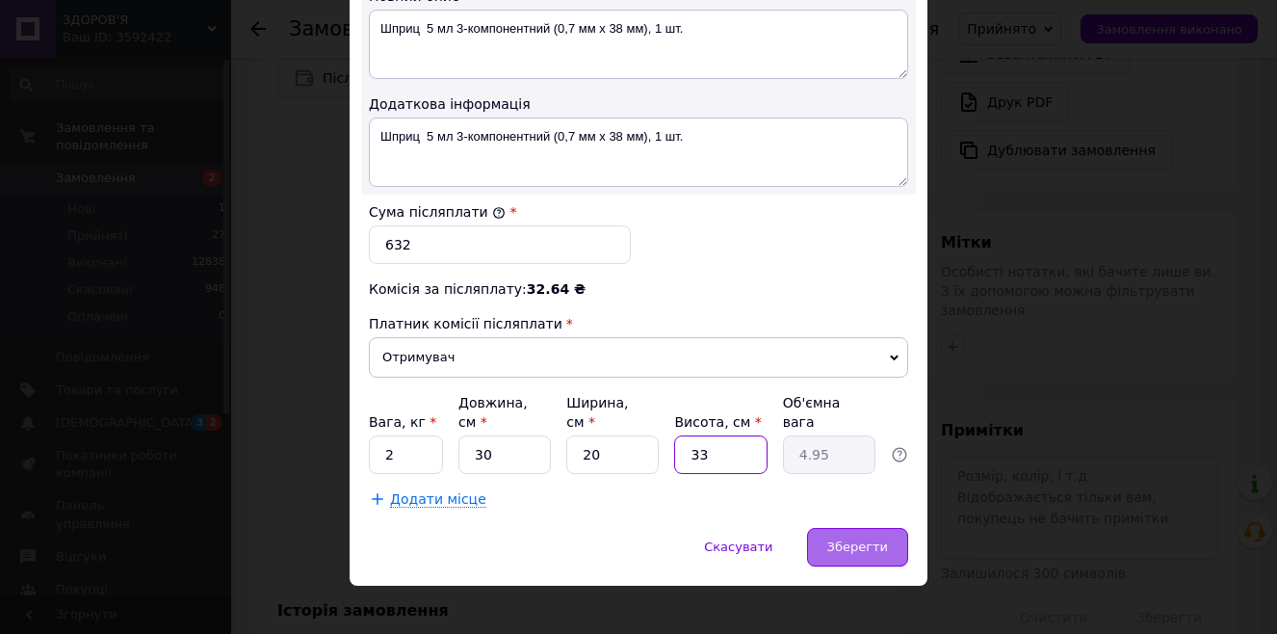
type input "33"
click at [831, 528] on div "Зберегти" at bounding box center [857, 547] width 101 height 39
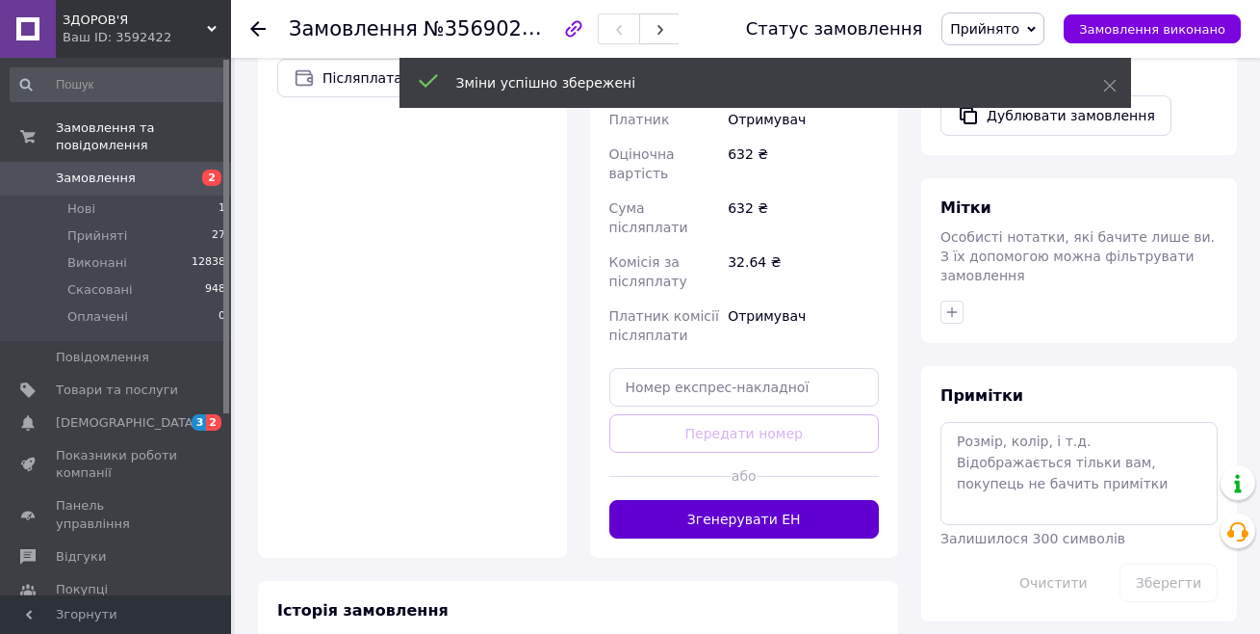
click at [738, 500] on button "Згенерувати ЕН" at bounding box center [744, 519] width 271 height 39
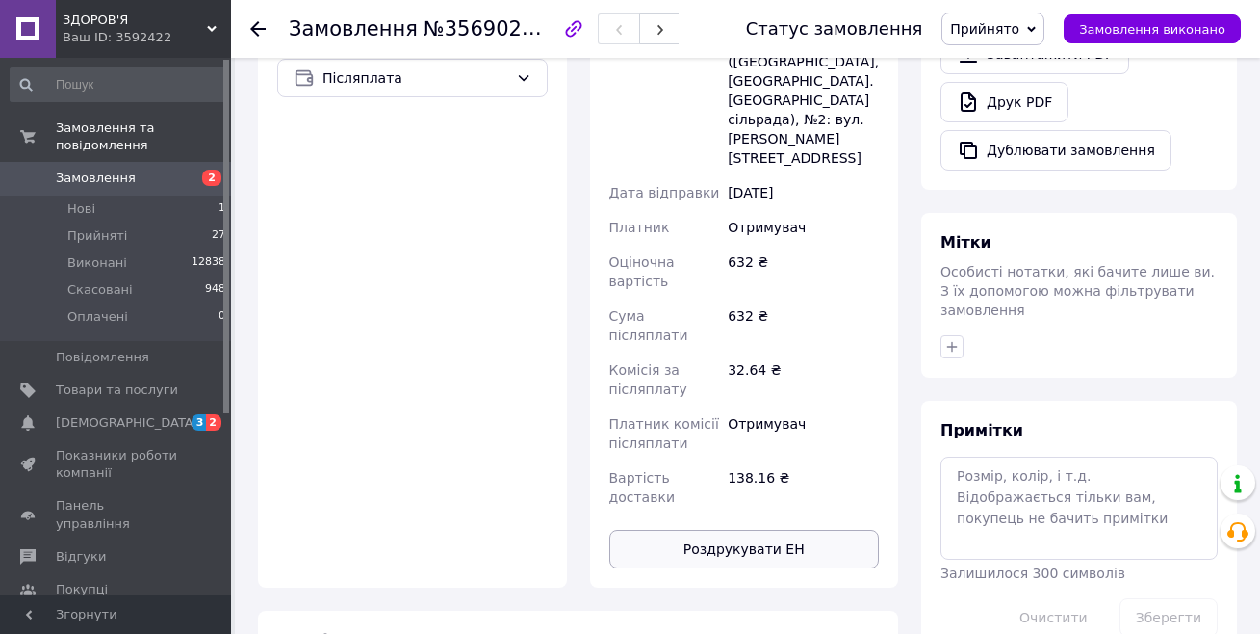
click at [764, 530] on button "Роздрукувати ЕН" at bounding box center [744, 549] width 271 height 39
click at [75, 172] on link "Замовлення 2" at bounding box center [118, 178] width 237 height 33
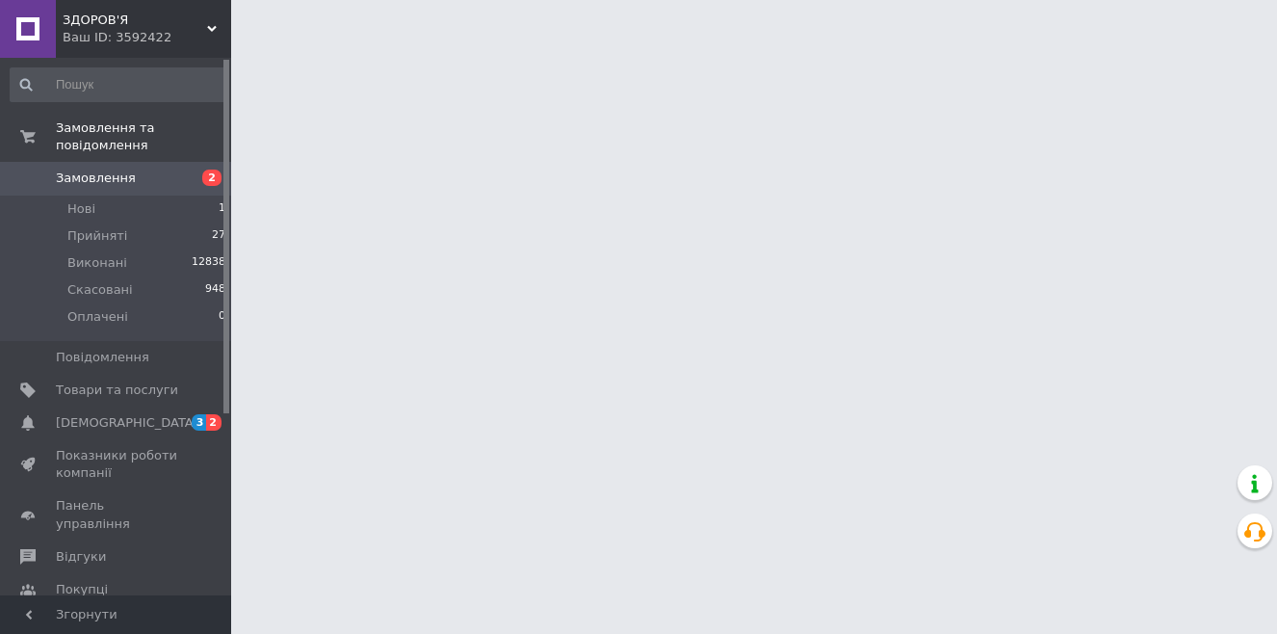
click at [81, 169] on span "Замовлення" at bounding box center [96, 177] width 80 height 17
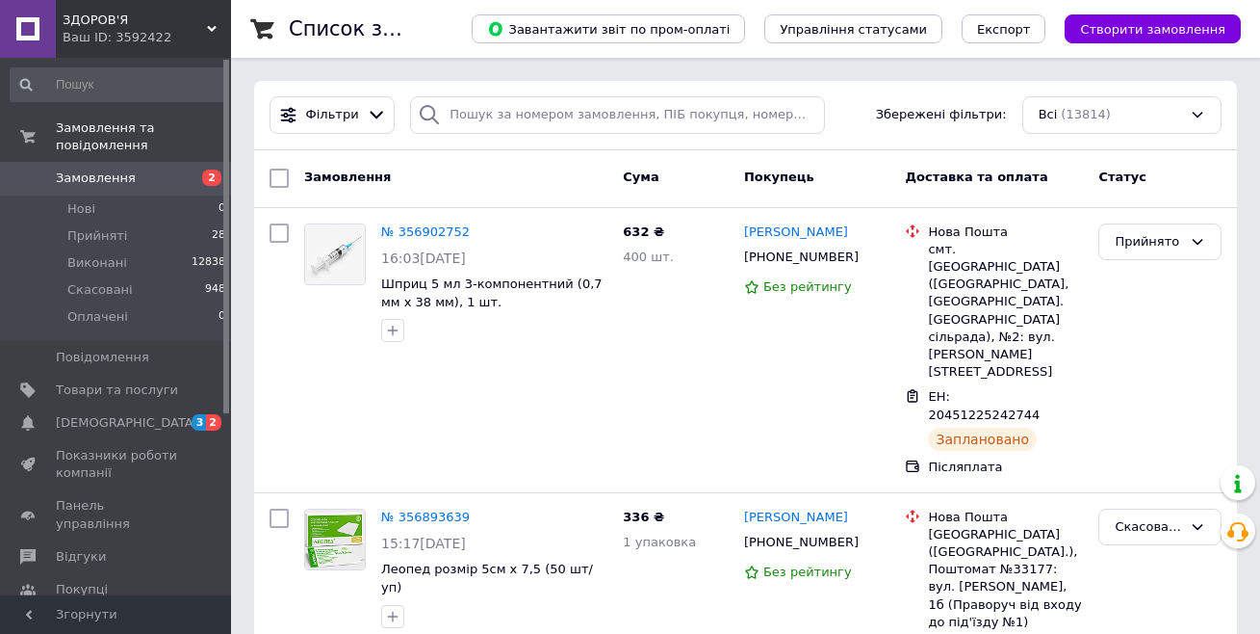
click at [118, 169] on span "Замовлення" at bounding box center [96, 177] width 80 height 17
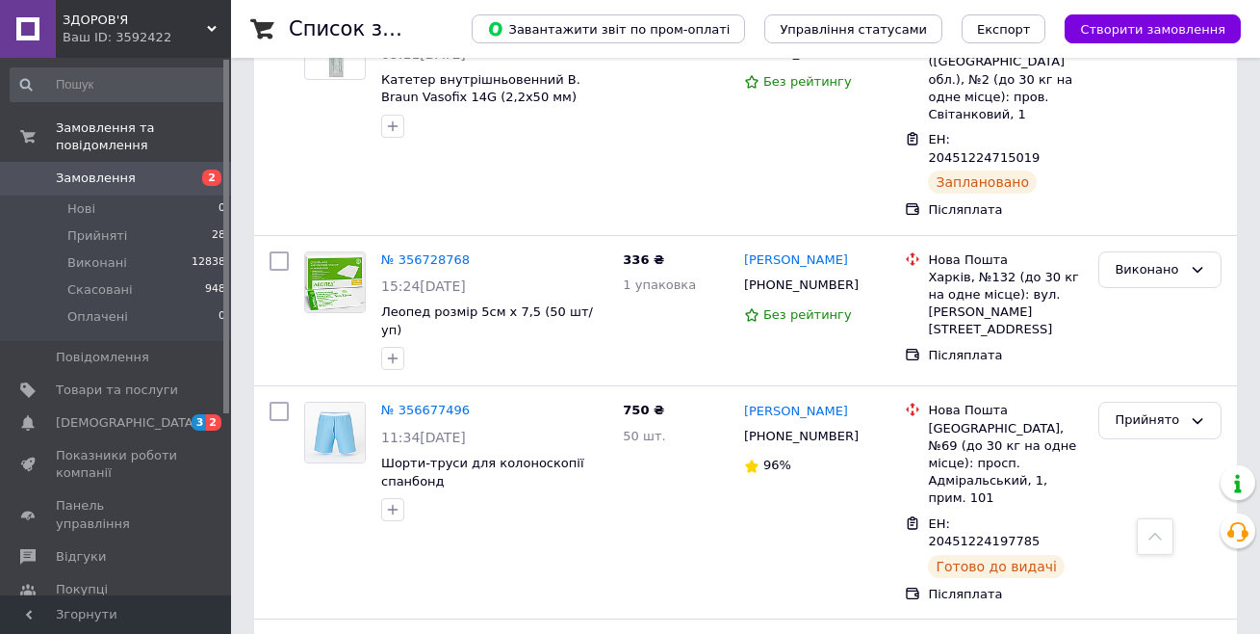
scroll to position [2503, 0]
